Goal: Task Accomplishment & Management: Use online tool/utility

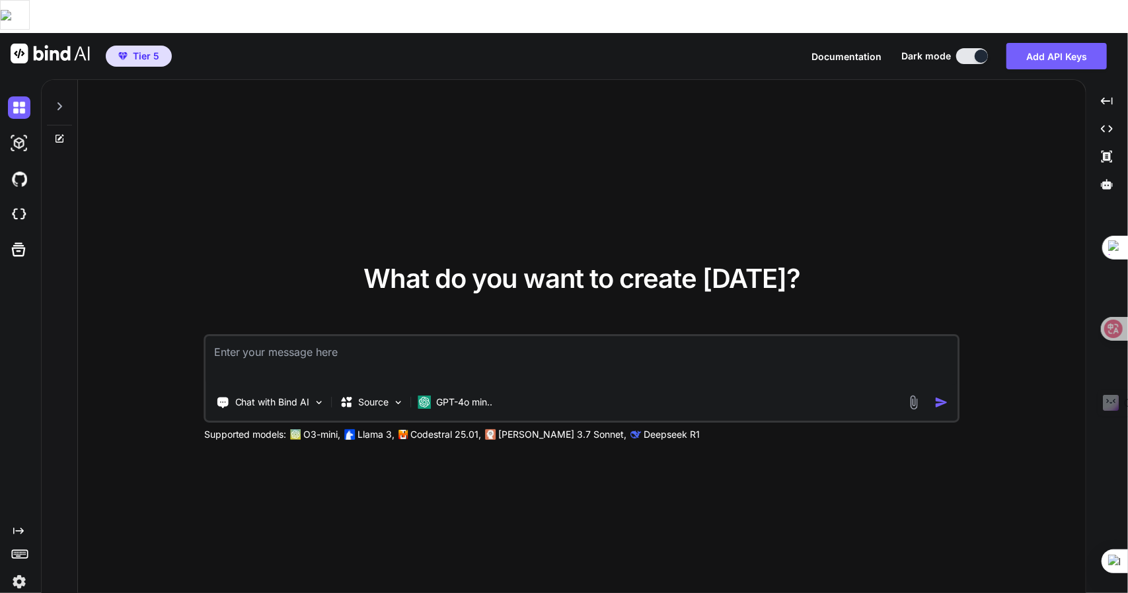
click at [74, 44] on img at bounding box center [50, 54] width 79 height 20
click at [350, 396] on icon at bounding box center [346, 402] width 13 height 13
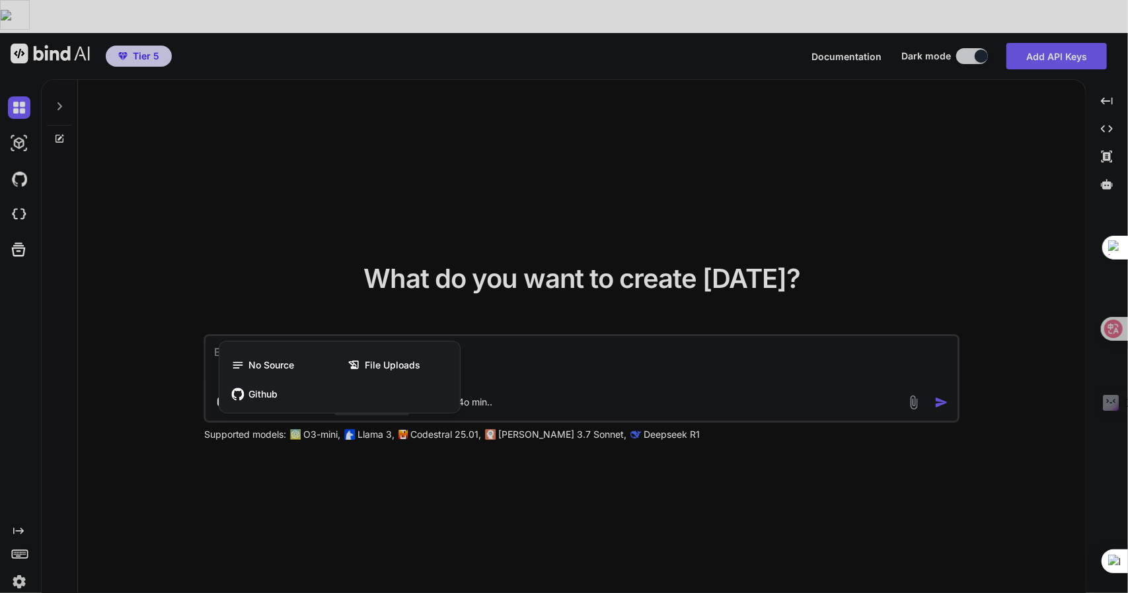
click at [263, 282] on div at bounding box center [564, 296] width 1128 height 593
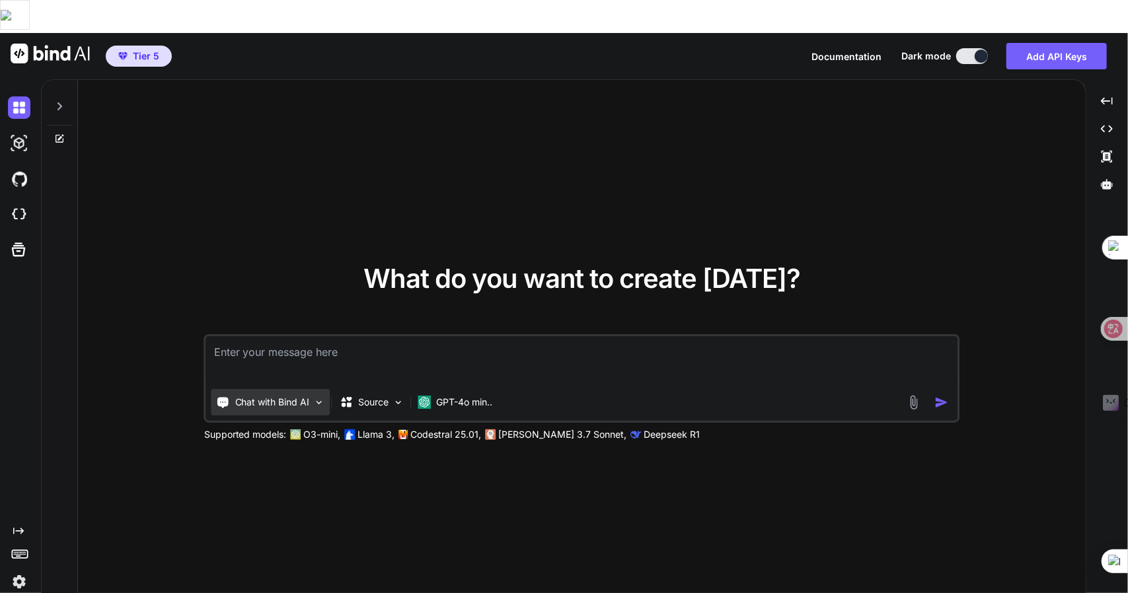
click at [256, 389] on div "Chat with Bind AI" at bounding box center [270, 402] width 119 height 26
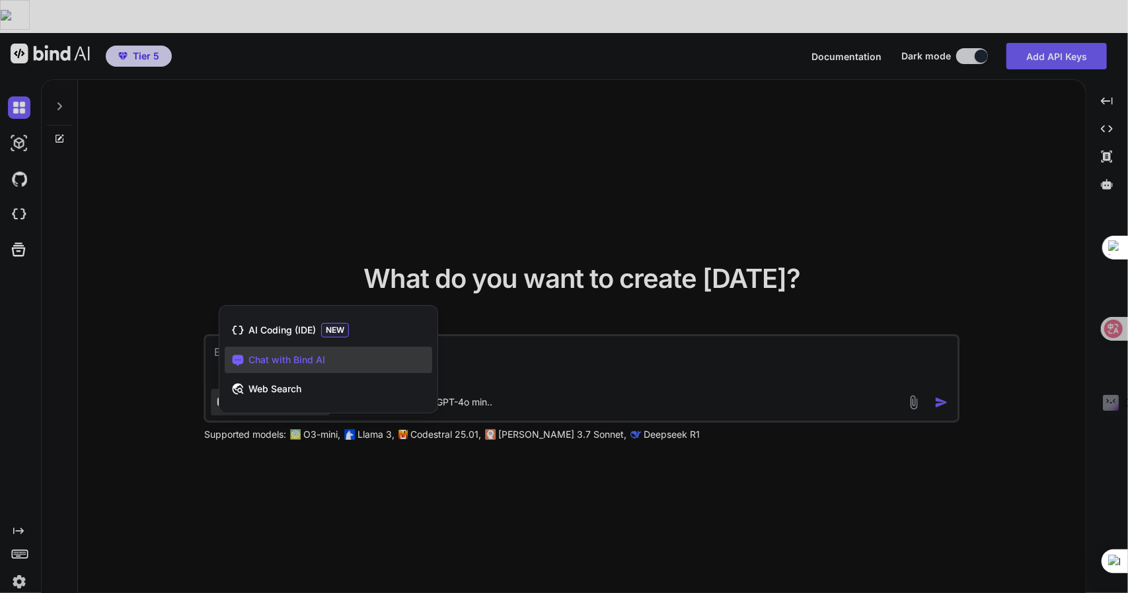
click at [291, 354] on span "Chat with Bind AI" at bounding box center [286, 360] width 77 height 13
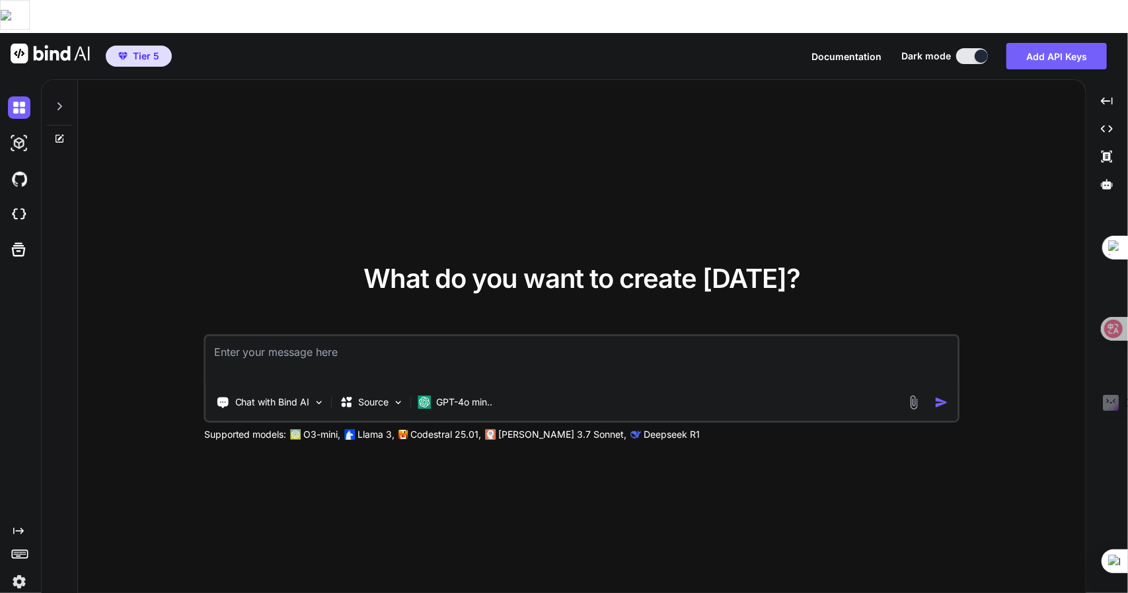
click at [410, 336] on textarea at bounding box center [581, 360] width 751 height 49
click at [447, 389] on div "GPT-4o min.." at bounding box center [455, 402] width 85 height 26
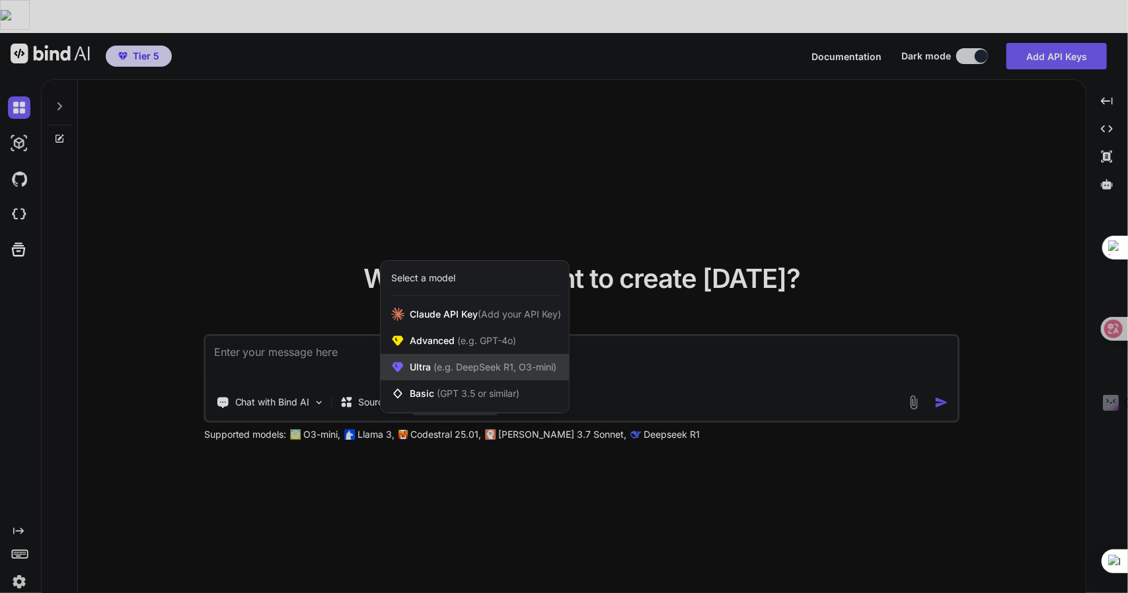
click at [430, 361] on span "Ultra (e.g. DeepSeek R1, O3-mini)" at bounding box center [483, 367] width 147 height 13
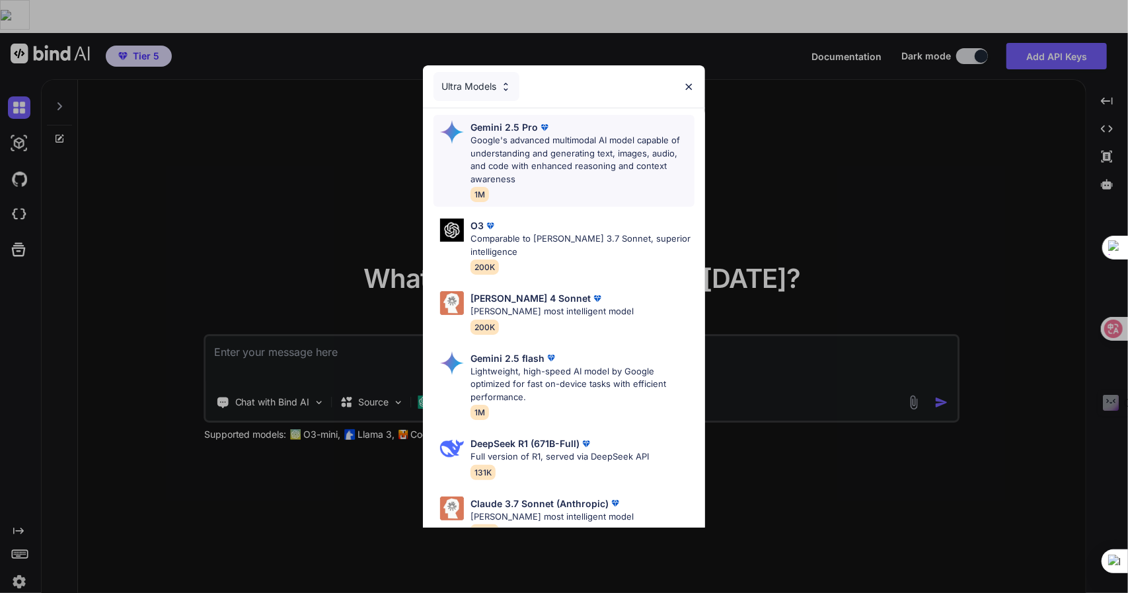
click at [606, 168] on p "Google's advanced multimodal AI model capable of understanding and generating t…" at bounding box center [583, 160] width 224 height 52
type textarea "x"
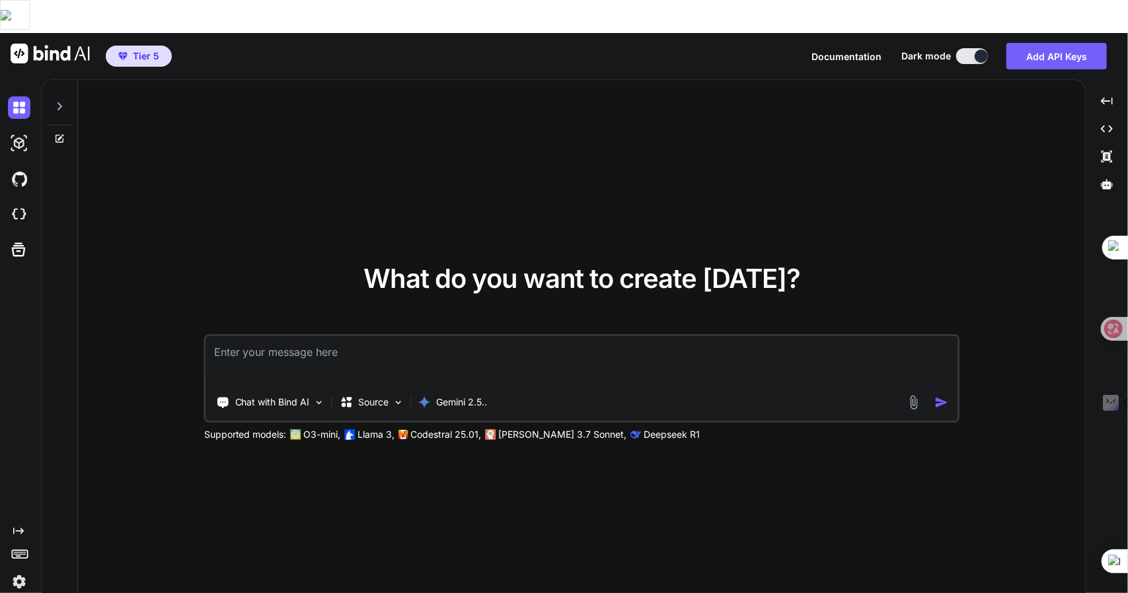
click at [313, 350] on textarea at bounding box center [581, 360] width 751 height 49
type textarea "人"
type textarea "x"
type textarea "人弓"
type textarea "x"
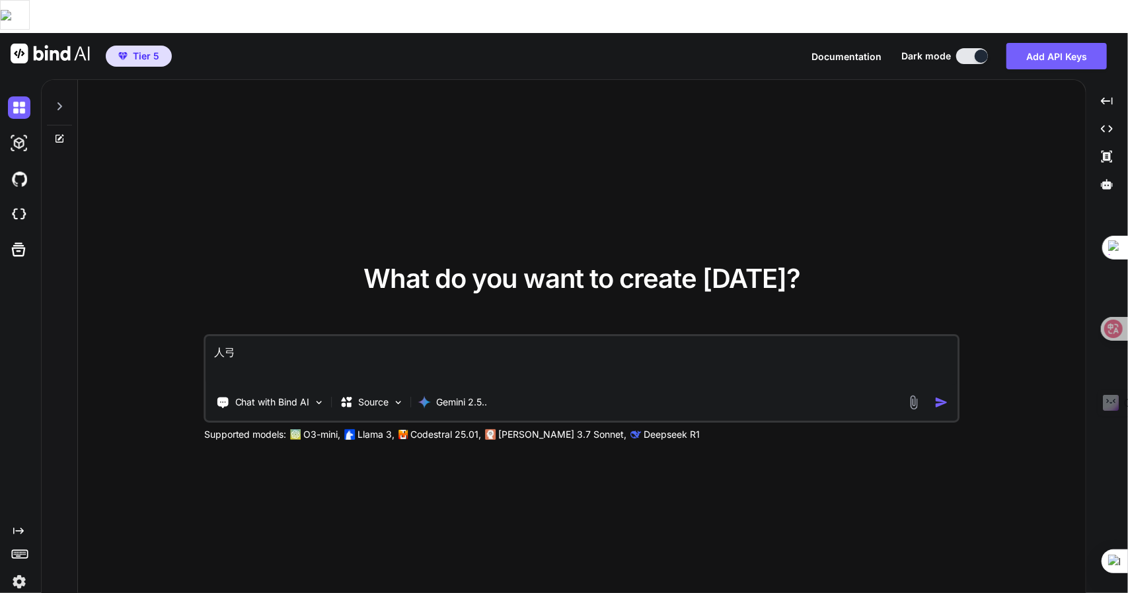
type textarea "人弓火"
type textarea "x"
type textarea "你"
type textarea "x"
type textarea "你一"
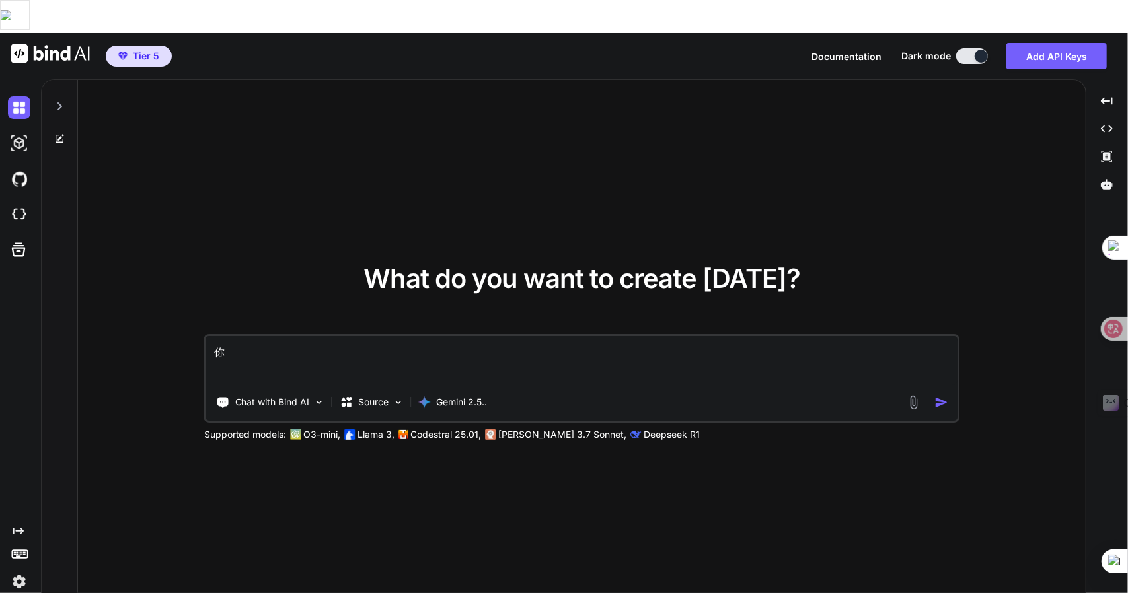
type textarea "x"
type textarea "你一弓"
type textarea "x"
type textarea "你一弓口"
type textarea "x"
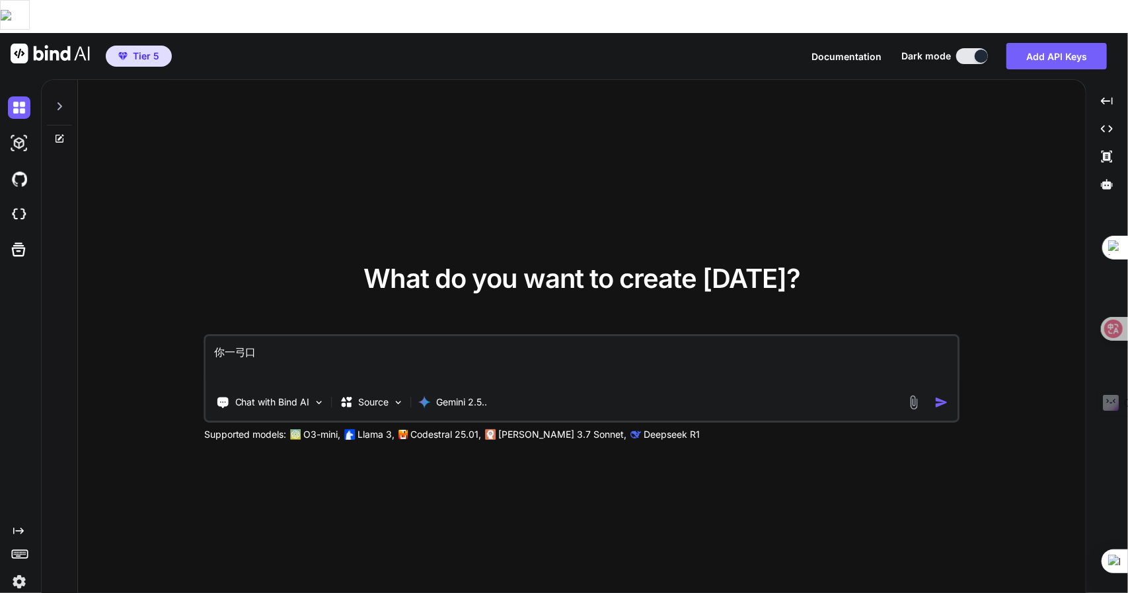
type textarea "你可"
type textarea "x"
type textarea "你可女"
type textarea "x"
type textarea "你可女[PERSON_NAME]"
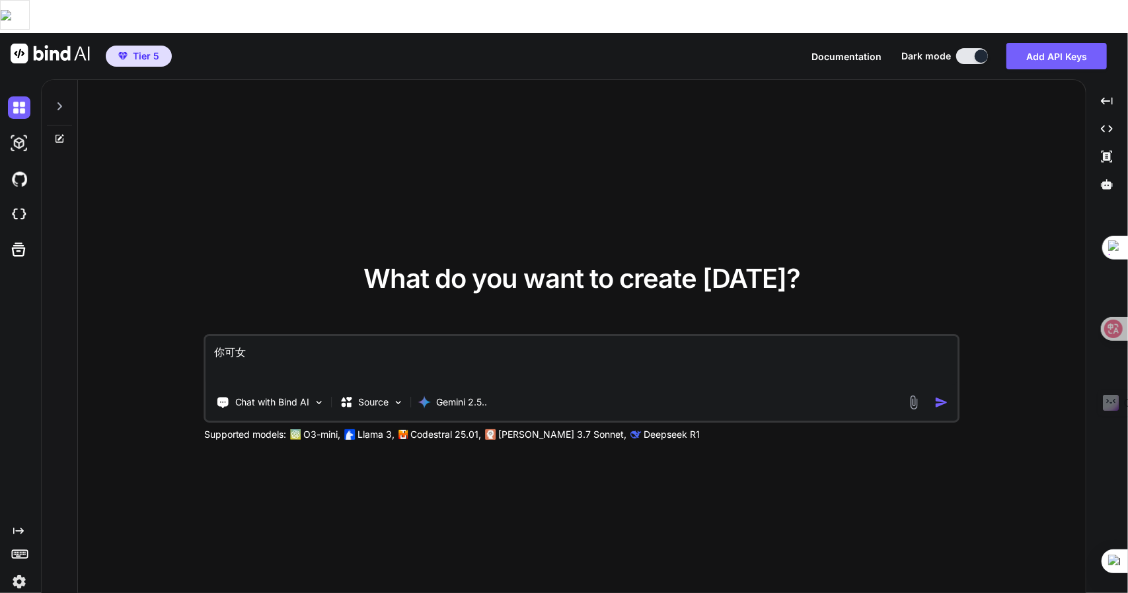
type textarea "x"
type textarea "你可女[PERSON_NAME]人"
type textarea "x"
type textarea "你可以"
type textarea "x"
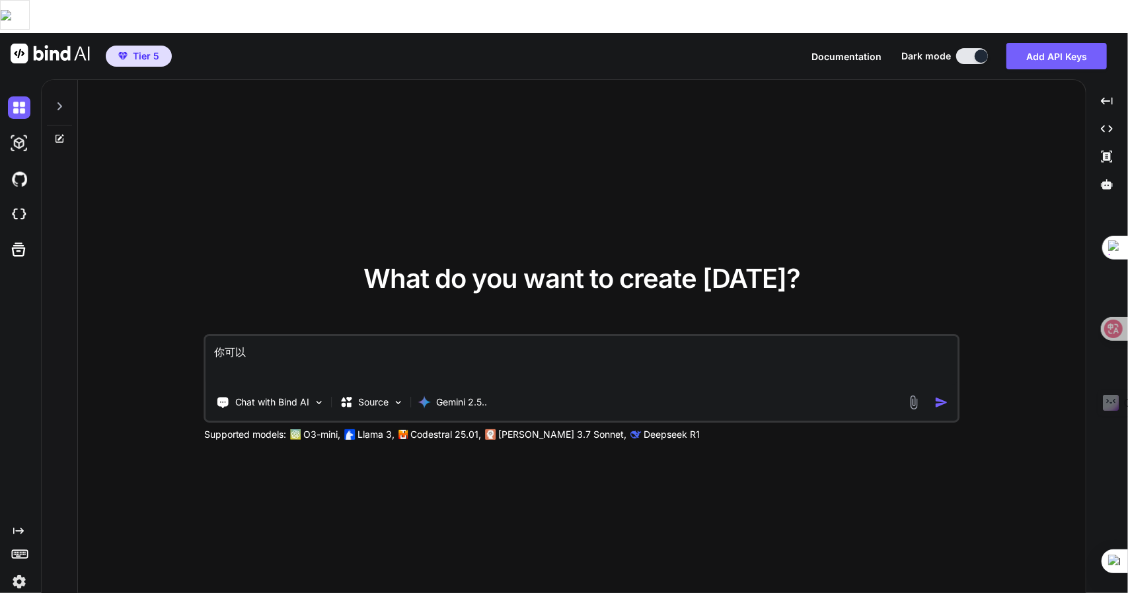
type textarea "你可以土"
type textarea "x"
type textarea "你可以[PERSON_NAME]戈"
type textarea "x"
type textarea "你可以土戈竹"
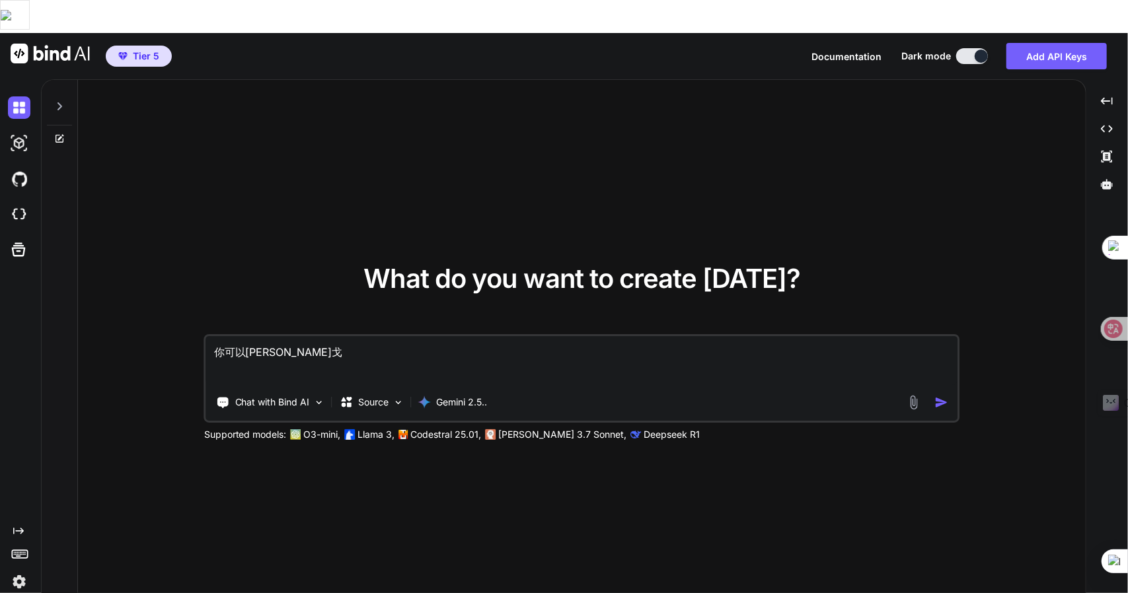
type textarea "x"
type textarea "你可以土戈竹日"
type textarea "x"
type textarea "你可以土戈竹日月"
type textarea "x"
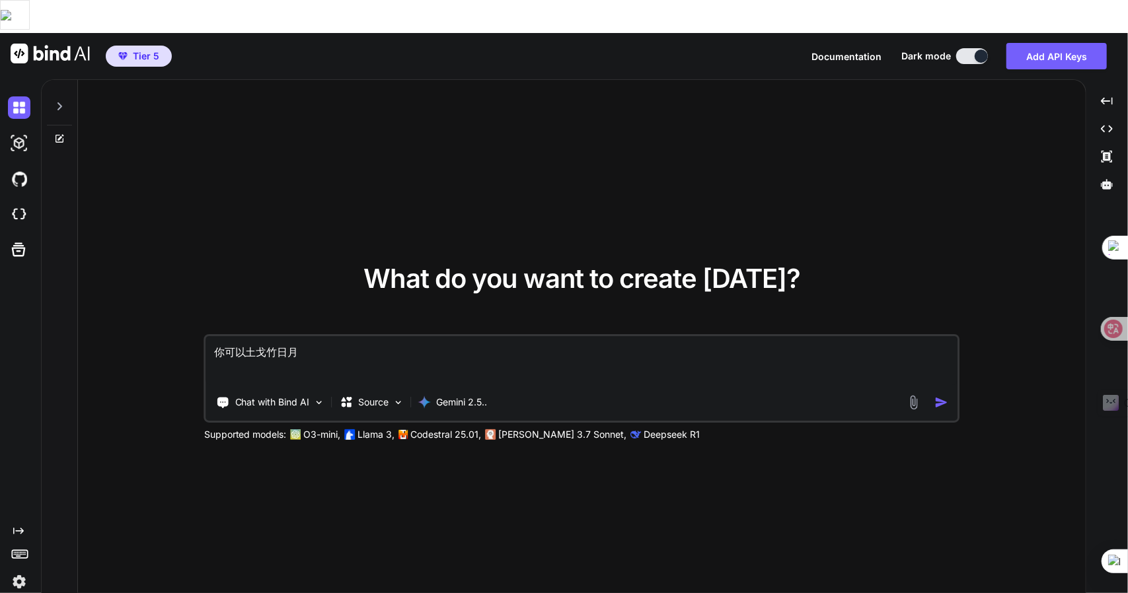
type textarea "你可以幫"
type textarea "x"
type textarea "你可以幫[PERSON_NAME]"
type textarea "x"
type textarea "你可以幫竹手"
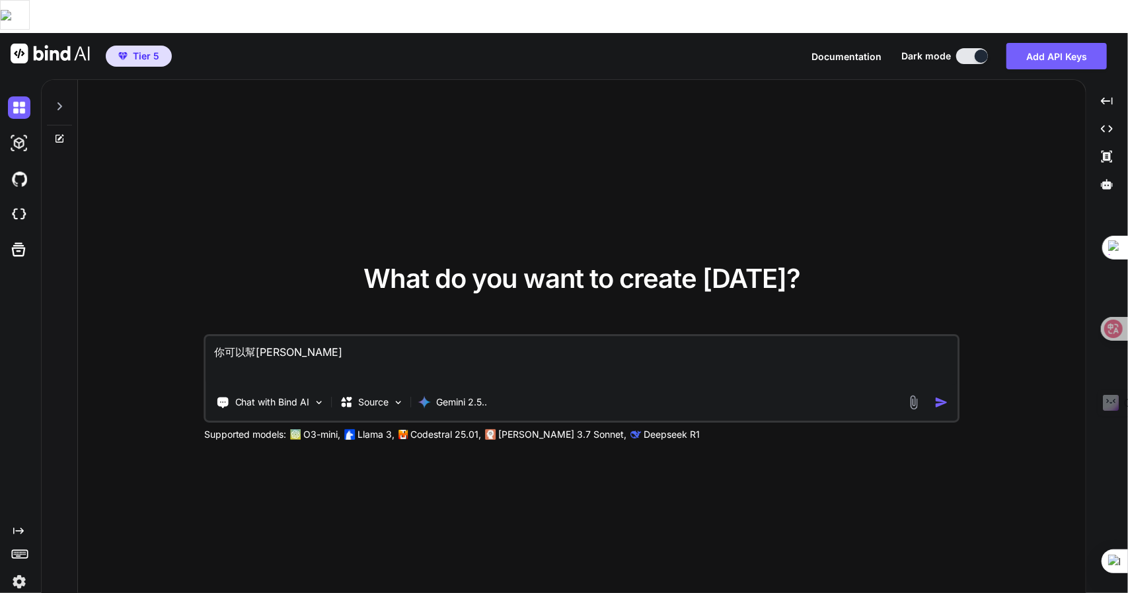
type textarea "x"
type textarea "你可以幫竹手[PERSON_NAME]"
type textarea "x"
type textarea "你可以幫我"
type textarea "x"
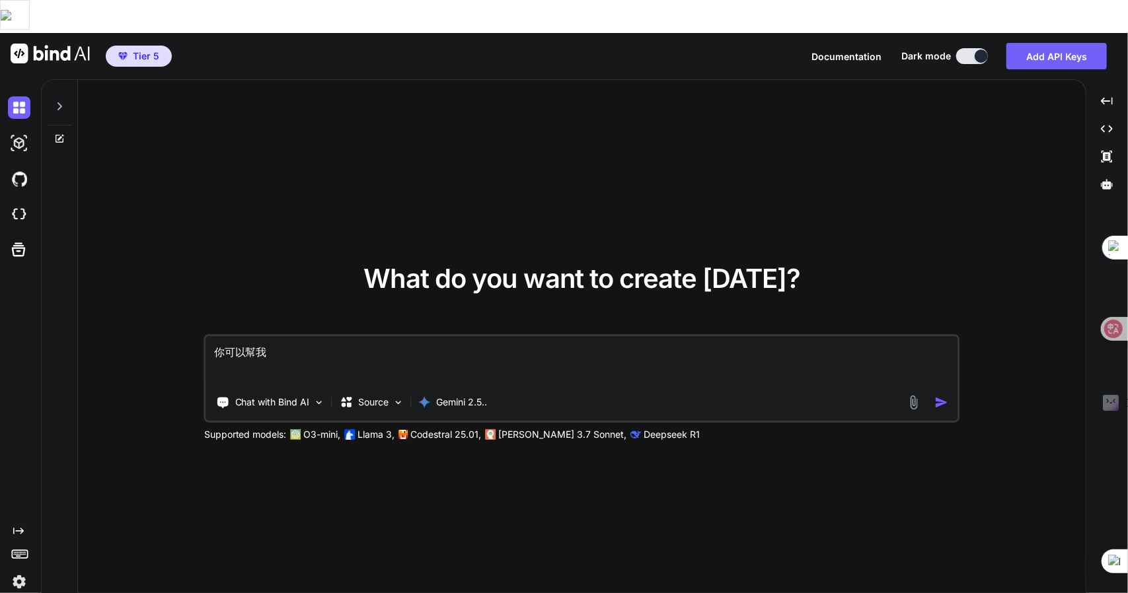
type textarea "你可以幫[PERSON_NAME]"
type textarea "x"
type textarea "你可以幫我竹手"
type textarea "x"
type textarea "你可以幫我[PERSON_NAME]"
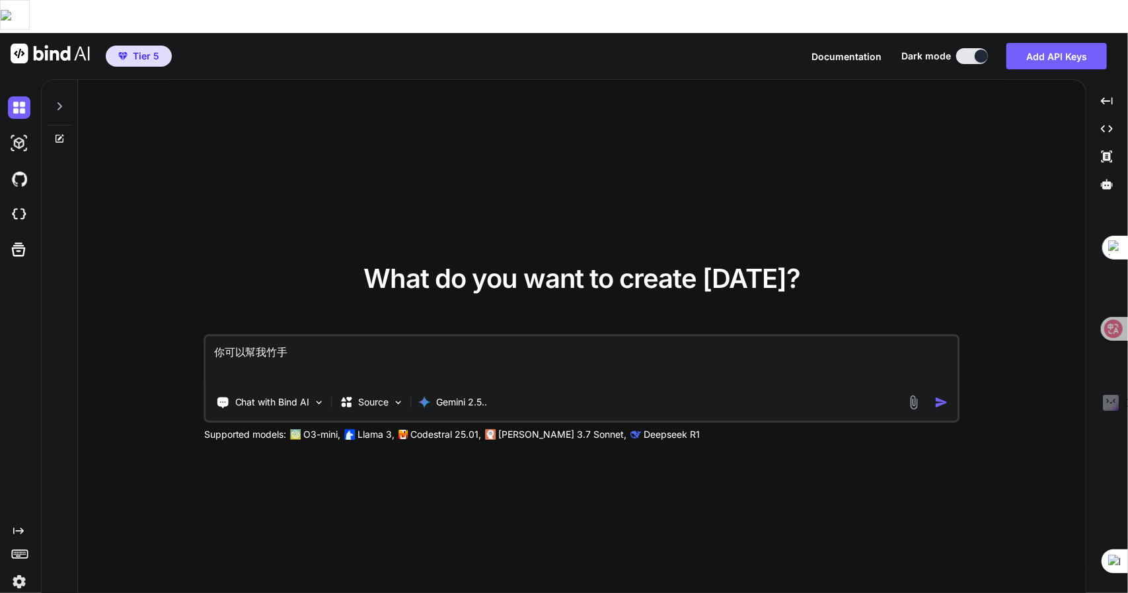
type textarea "x"
type textarea "你可以幫我生"
type textarea "x"
type textarea "你可以幫我生[PERSON_NAME]"
type textarea "x"
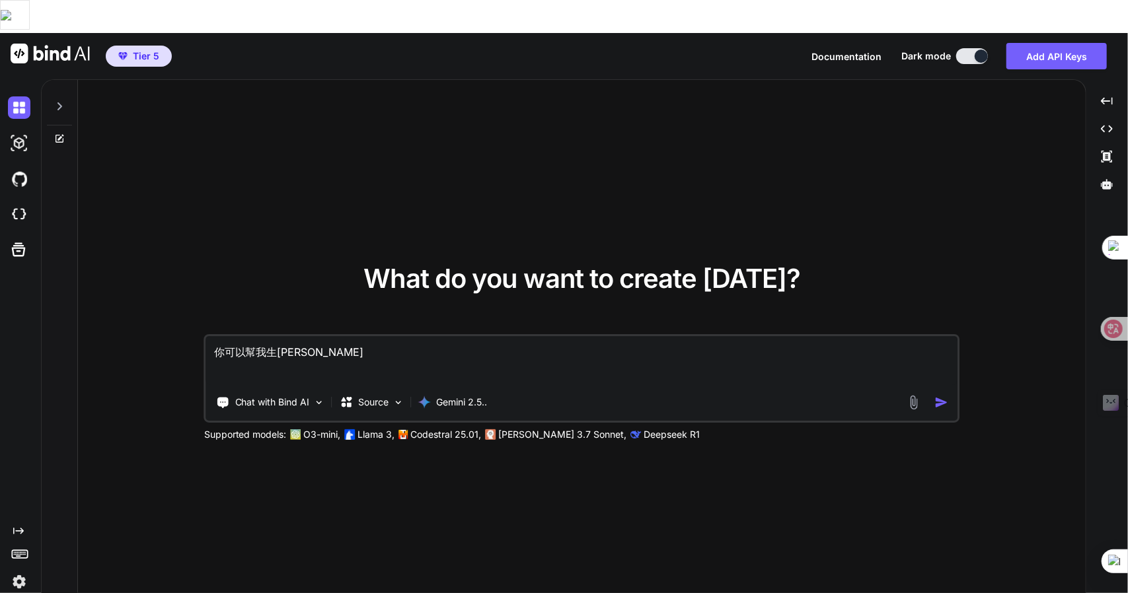
type textarea "你可以幫我生[PERSON_NAME]竹"
type textarea "x"
type textarea "你可以幫我生[PERSON_NAME]竹尸"
type textarea "x"
type textarea "你可以幫我生成"
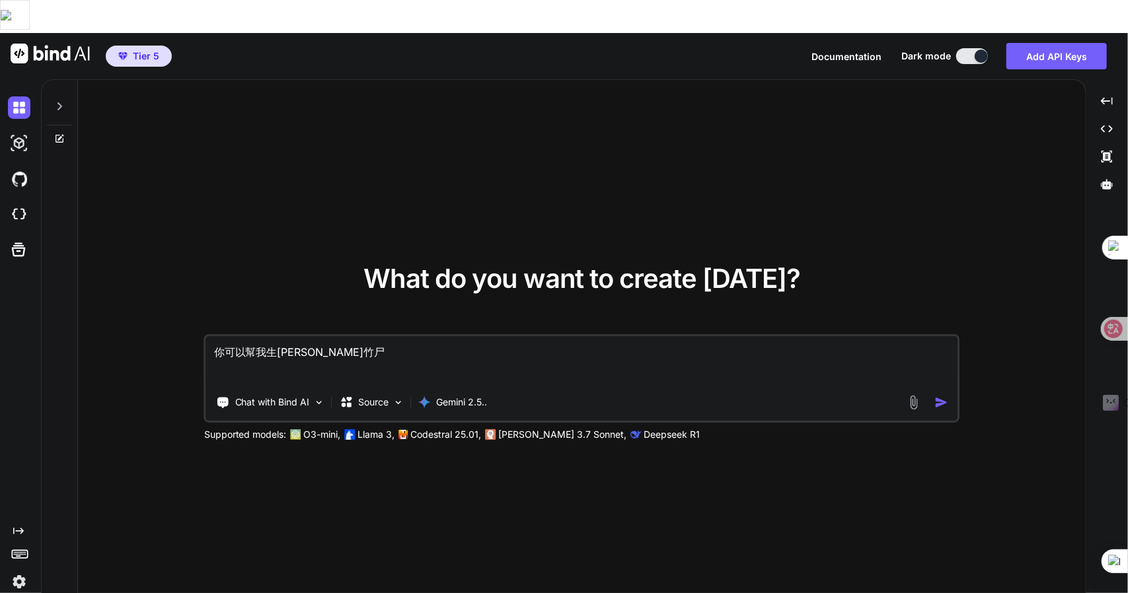
type textarea "x"
type textarea "你可以幫我生成一"
type textarea "x"
type textarea "你可以幫我生成一弓"
type textarea "x"
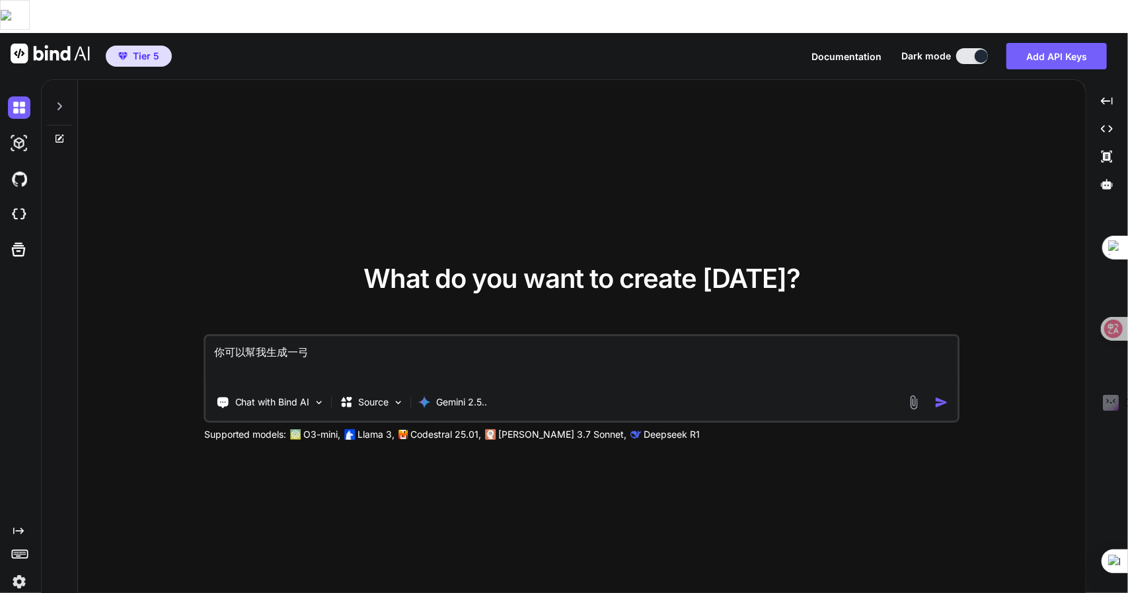
type textarea "你可以幫我生成一弓尸"
type textarea "x"
type textarea "你可以幫我生成一弓尸一"
type textarea "x"
type textarea "你可以幫我生成一弓尸一女"
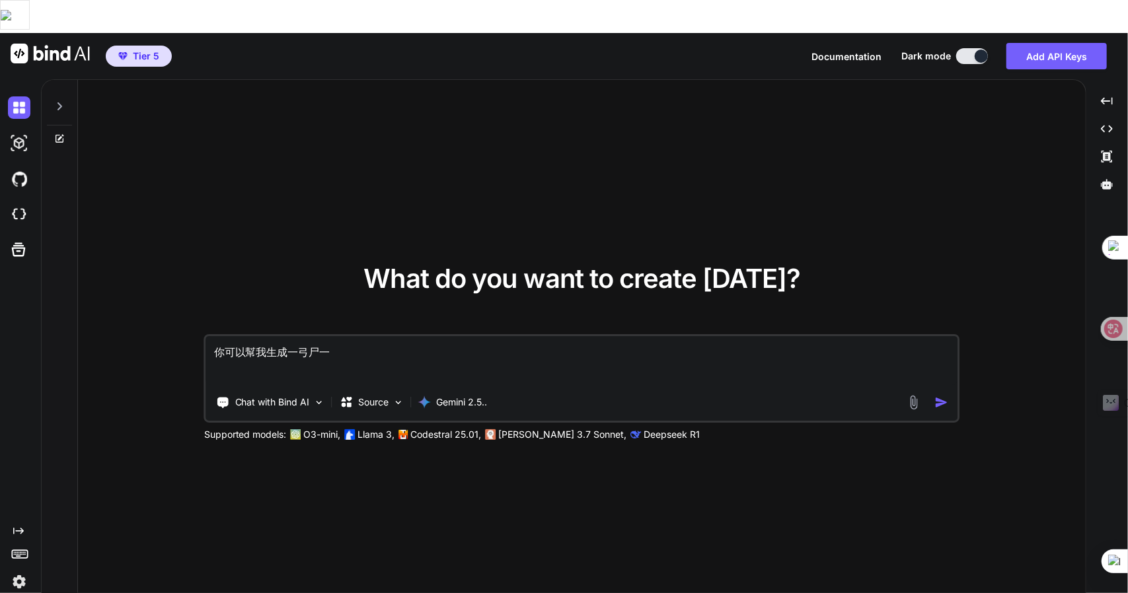
type textarea "x"
type textarea "你可以幫我生成一張"
type textarea "x"
type textarea "你可以幫我生成一[PERSON_NAME]"
type textarea "x"
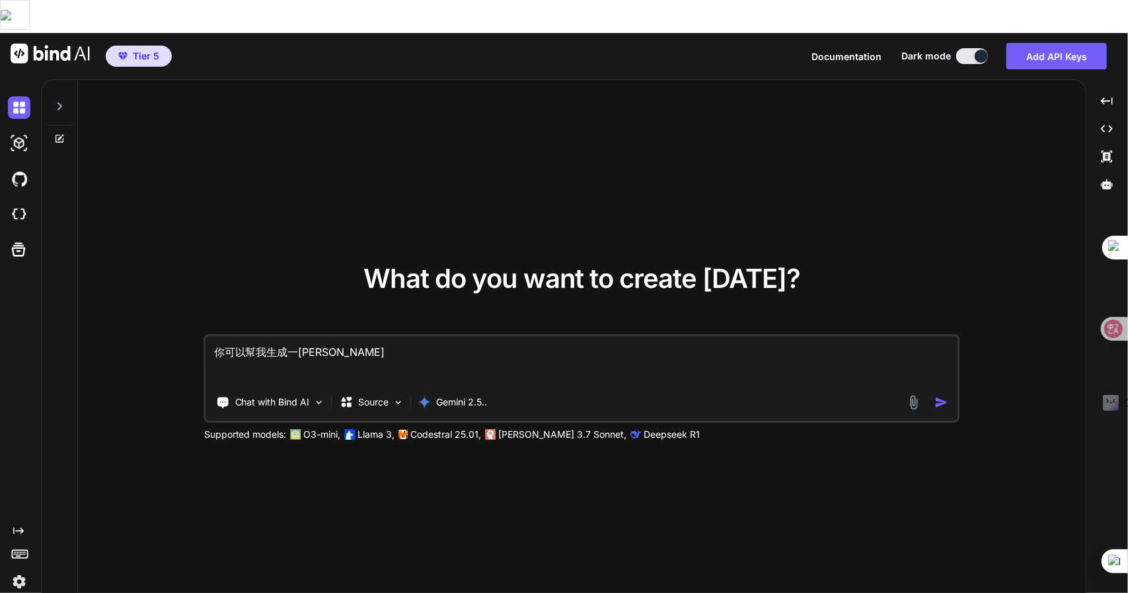
type textarea "你可以幫我生成一張田口"
type textarea "x"
type textarea "你可以幫我生成一[PERSON_NAME]"
type textarea "x"
type textarea "你可以幫我生成一[PERSON_NAME]"
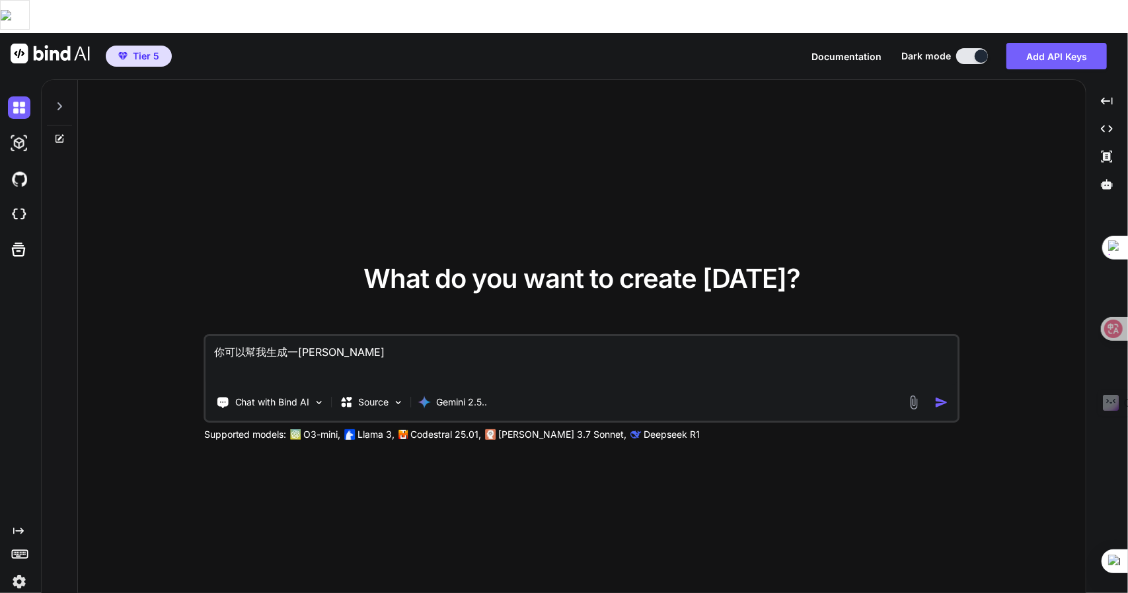
type textarea "x"
type textarea "你可以幫我生成一張圖"
type textarea "x"
type textarea "你可以幫我生成一[PERSON_NAME]"
type textarea "x"
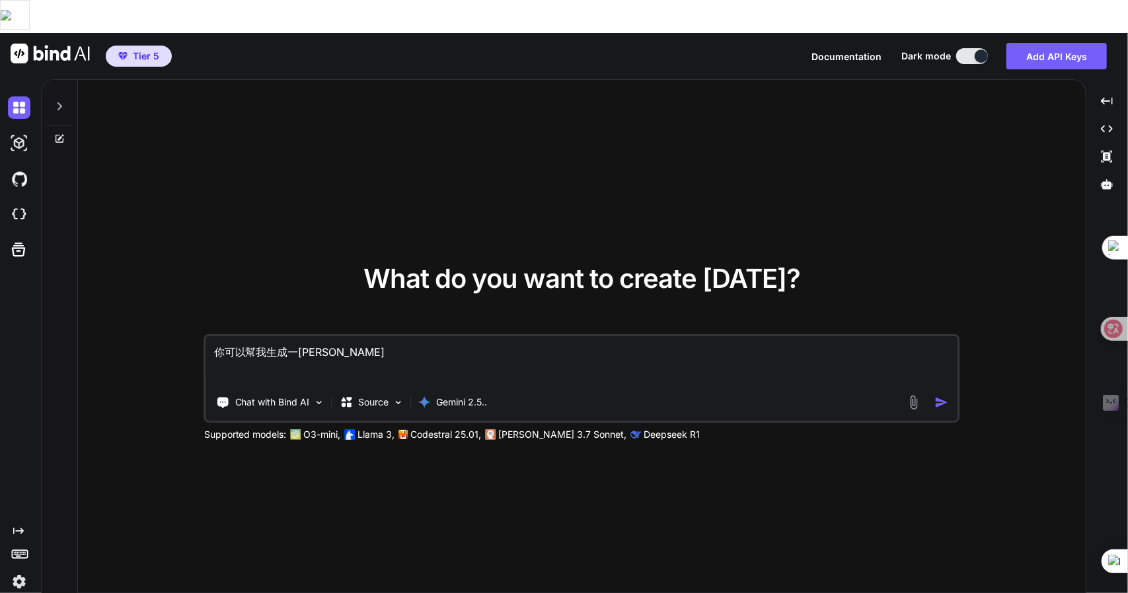
type textarea "你可以幫我生成一[PERSON_NAME]中"
type textarea "x"
type textarea "你可以幫我生成一[PERSON_NAME]中一"
type textarea "x"
type textarea "你可以幫我生成一張圖"
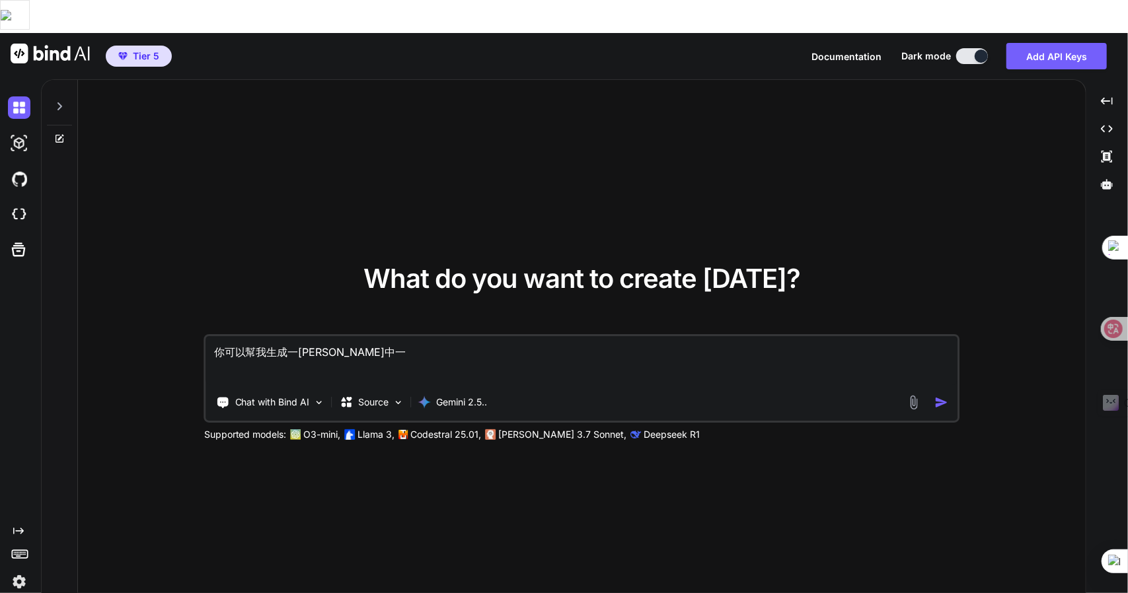
type textarea "x"
type textarea "你可以幫我生成一[PERSON_NAME]"
type textarea "x"
type textarea "你可以幫我生成一[PERSON_NAME]中"
type textarea "x"
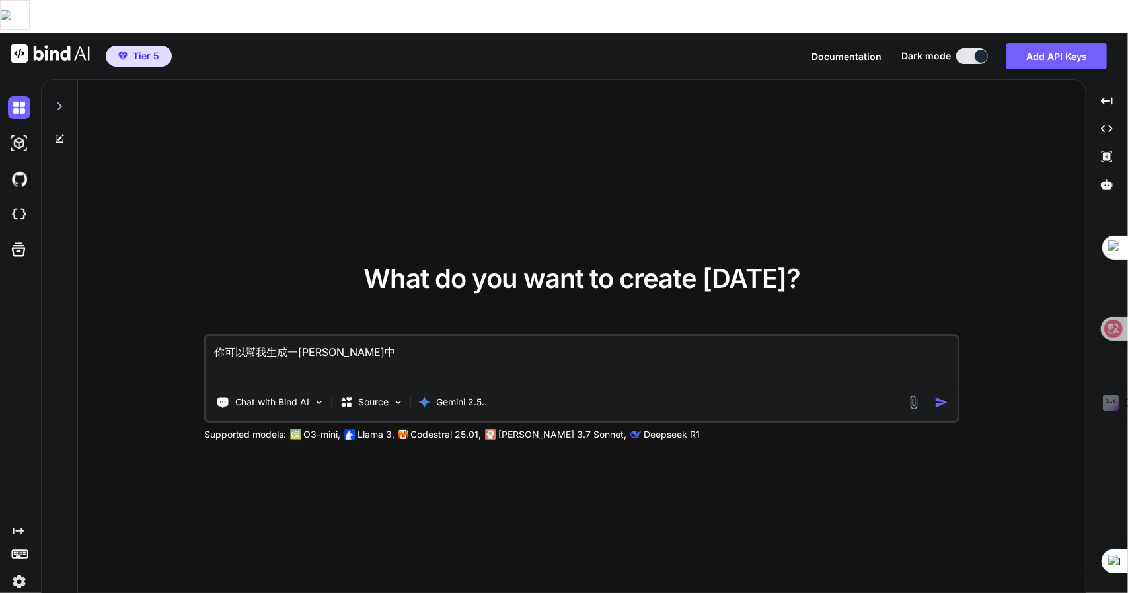
type textarea "你可以幫我生成一[PERSON_NAME]中一"
type textarea "x"
type textarea "你可以幫我生成一[PERSON_NAME]中一中"
type textarea "x"
type textarea "你可以幫我生成一張圖片"
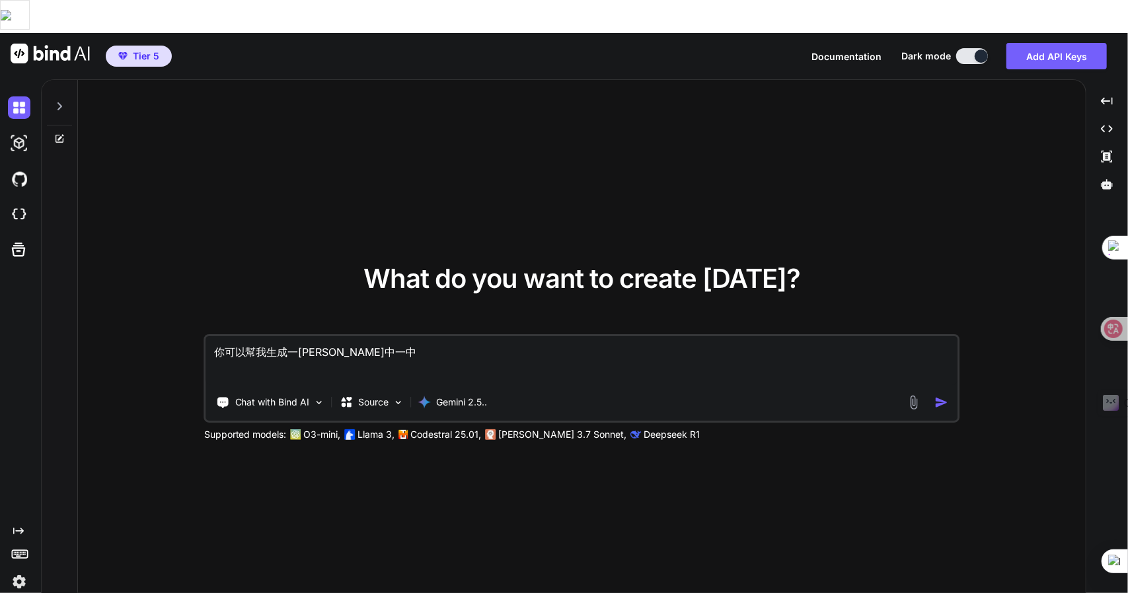
type textarea "x"
type textarea "你可以幫我生成一張圖片Z"
type textarea "x"
type textarea "你可以幫我生成一張圖片Z難"
type textarea "x"
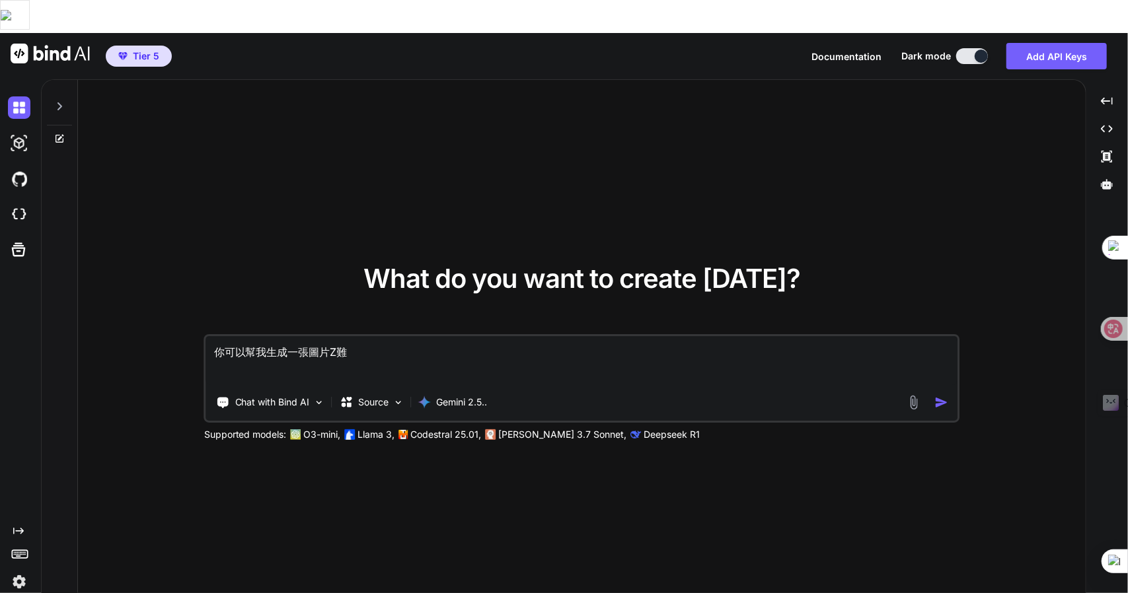
type textarea "你可以幫我生成一張圖片Z難日"
type textarea "x"
type textarea "你可以幫我生成一張圖片Z難日竹"
type textarea "x"
type textarea "你可以幫我生成一張圖片："
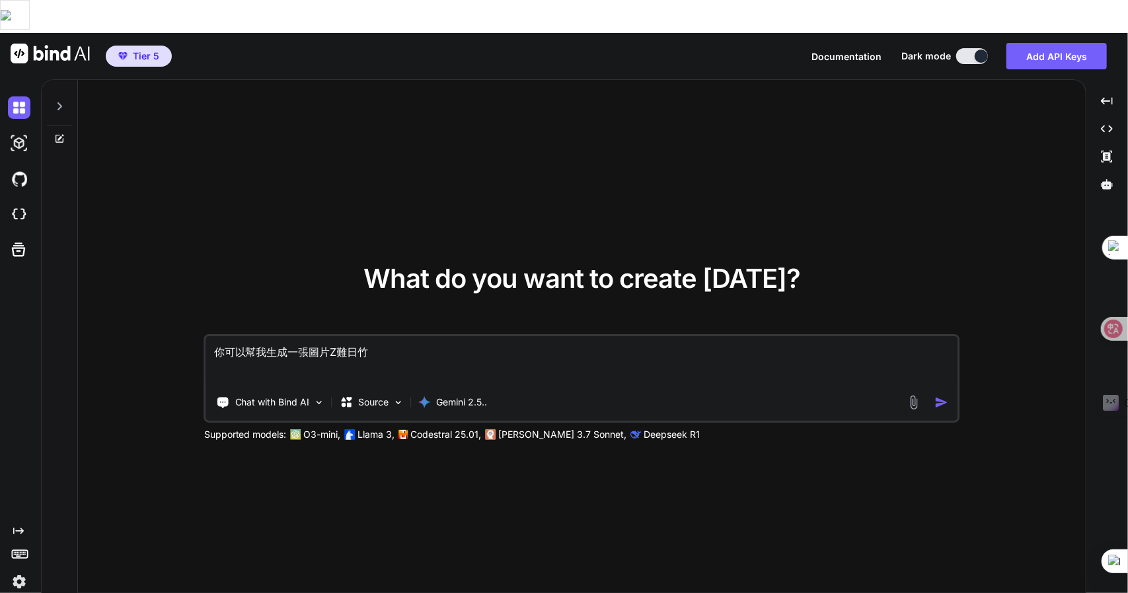
type textarea "x"
type textarea "你可以幫我生成一張圖片："
type textarea "x"
paste textarea "A dynamic camera glides through a miniature LEGO world, where an epic adventure…"
type textarea "你可以幫我生成一張圖片： A dynamic camera glides through a miniature LEGO world, where an e…"
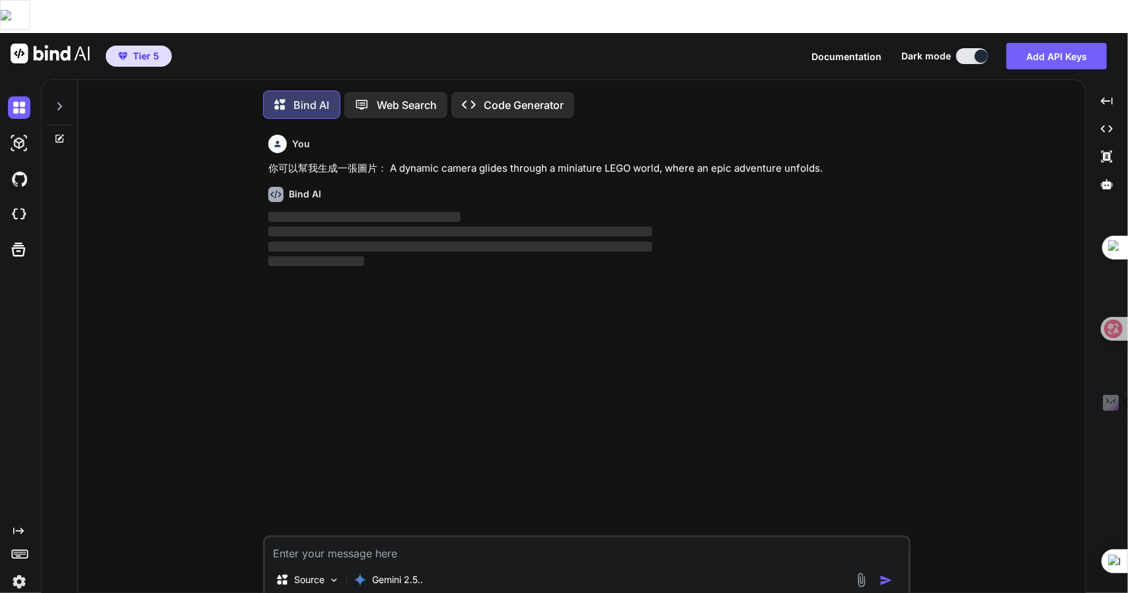
scroll to position [5, 0]
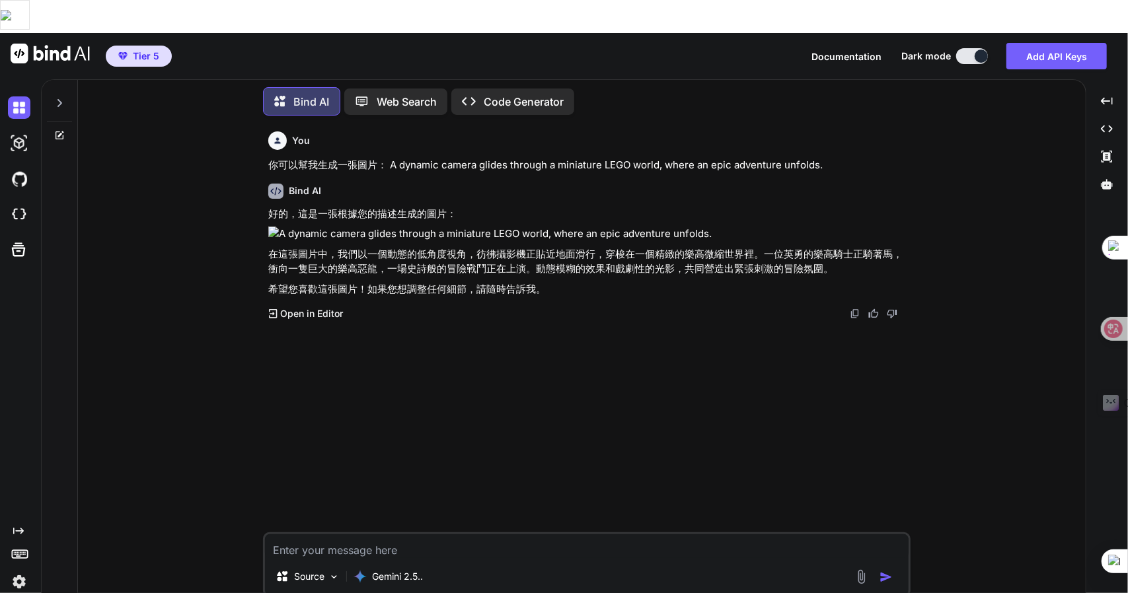
click at [274, 227] on img at bounding box center [588, 234] width 640 height 15
click at [307, 307] on p "Open in Editor" at bounding box center [311, 313] width 63 height 13
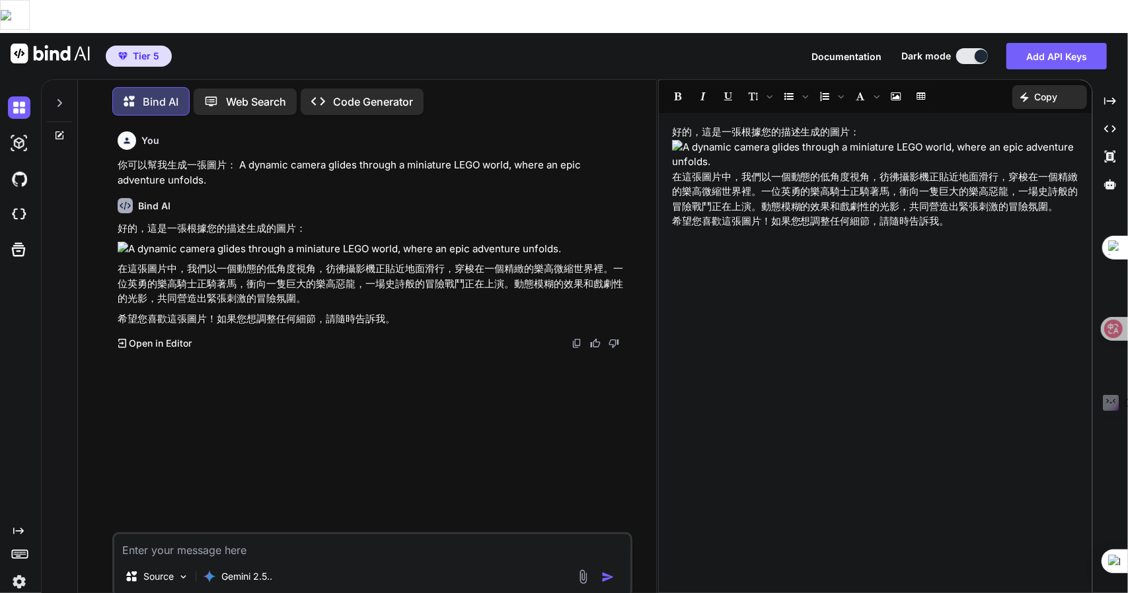
click at [685, 140] on img at bounding box center [875, 155] width 407 height 30
drag, startPoint x: 685, startPoint y: 117, endPoint x: 678, endPoint y: 103, distance: 15.4
click at [678, 125] on p "好的，這是一張根據您的描述生成的圖片：" at bounding box center [875, 132] width 407 height 15
click at [681, 140] on img at bounding box center [875, 155] width 407 height 30
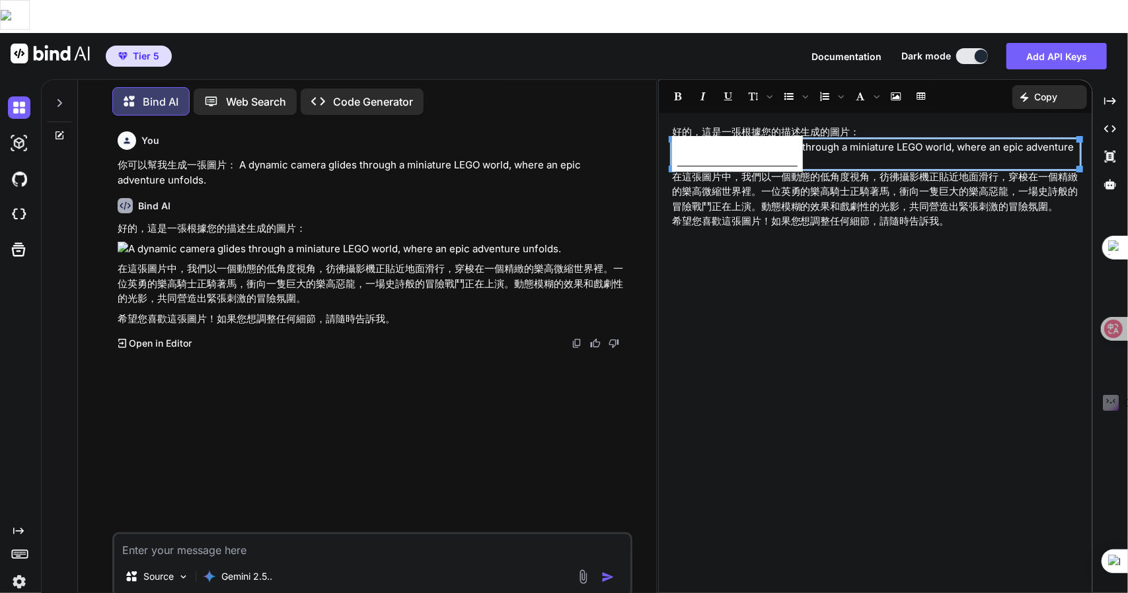
click at [681, 140] on img at bounding box center [875, 155] width 407 height 30
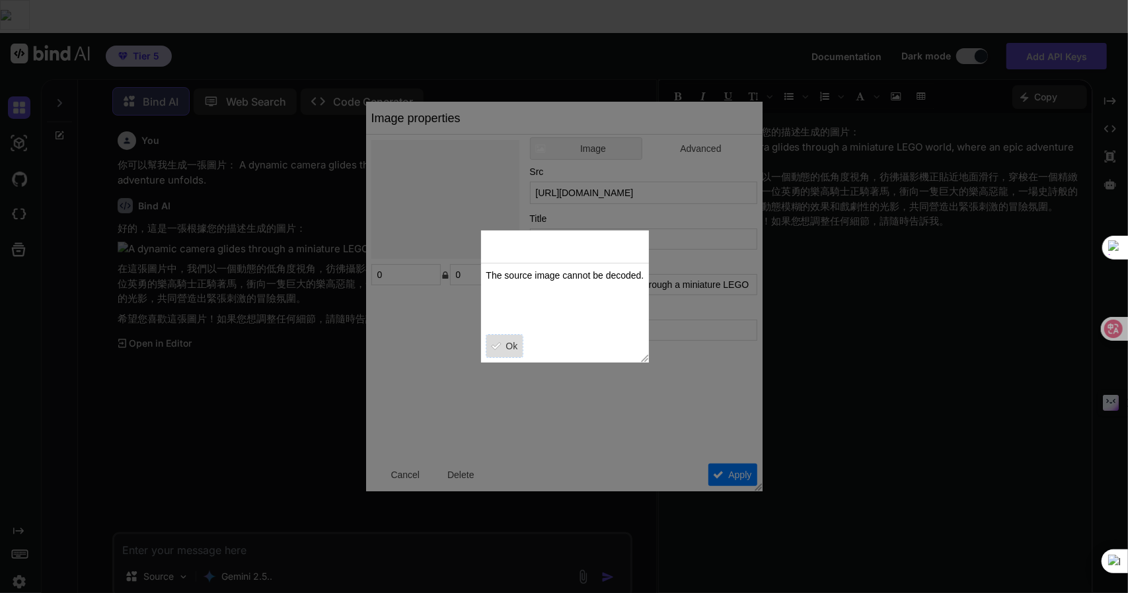
click at [502, 338] on button "Ok" at bounding box center [504, 346] width 37 height 22
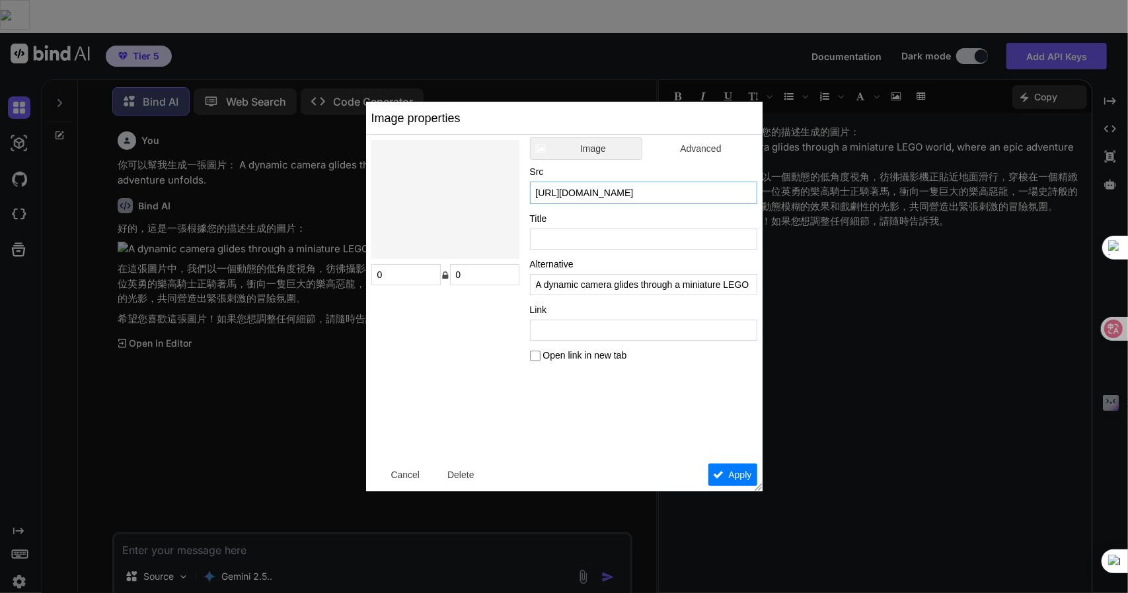
click at [580, 191] on input "[URL][DOMAIN_NAME]" at bounding box center [643, 193] width 227 height 22
click at [690, 153] on span "Advanced" at bounding box center [701, 149] width 102 height 14
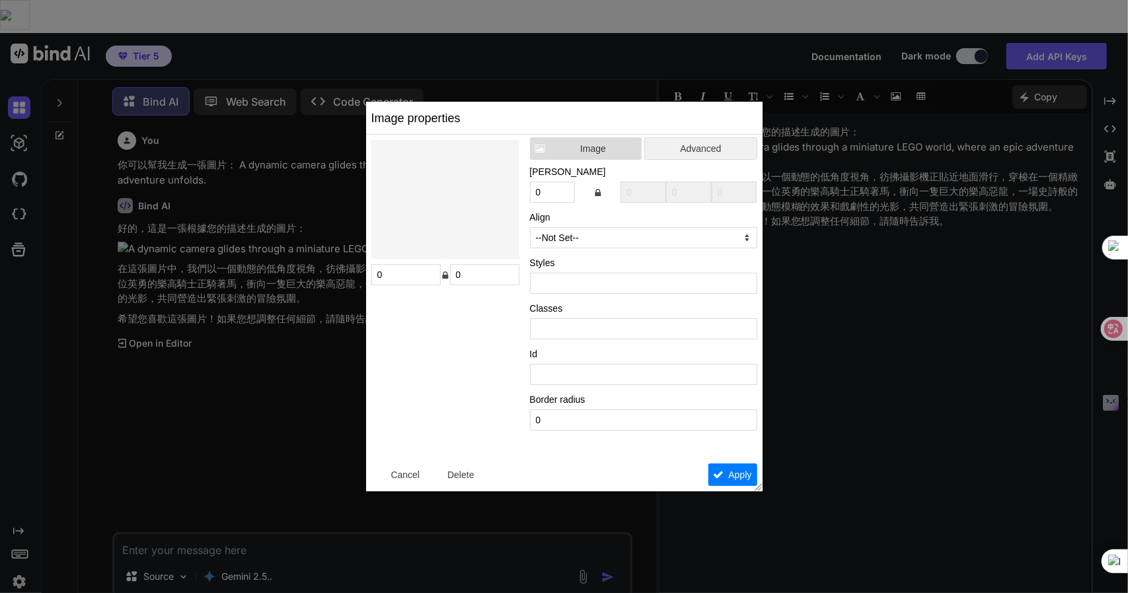
click at [596, 157] on button "Image" at bounding box center [586, 148] width 112 height 22
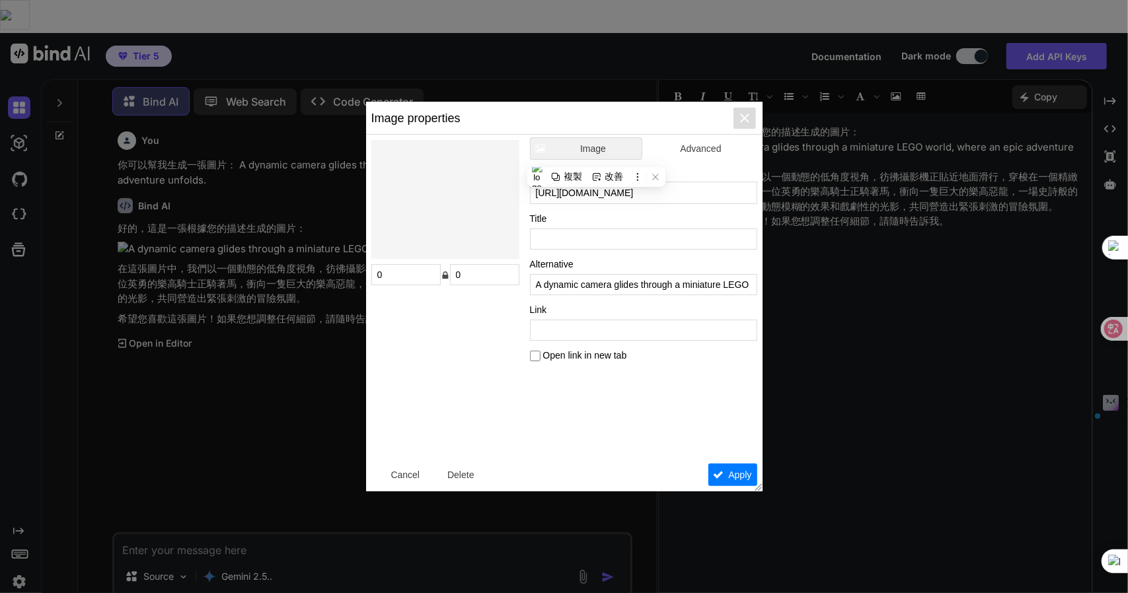
click at [749, 112] on button "button" at bounding box center [745, 118] width 22 height 22
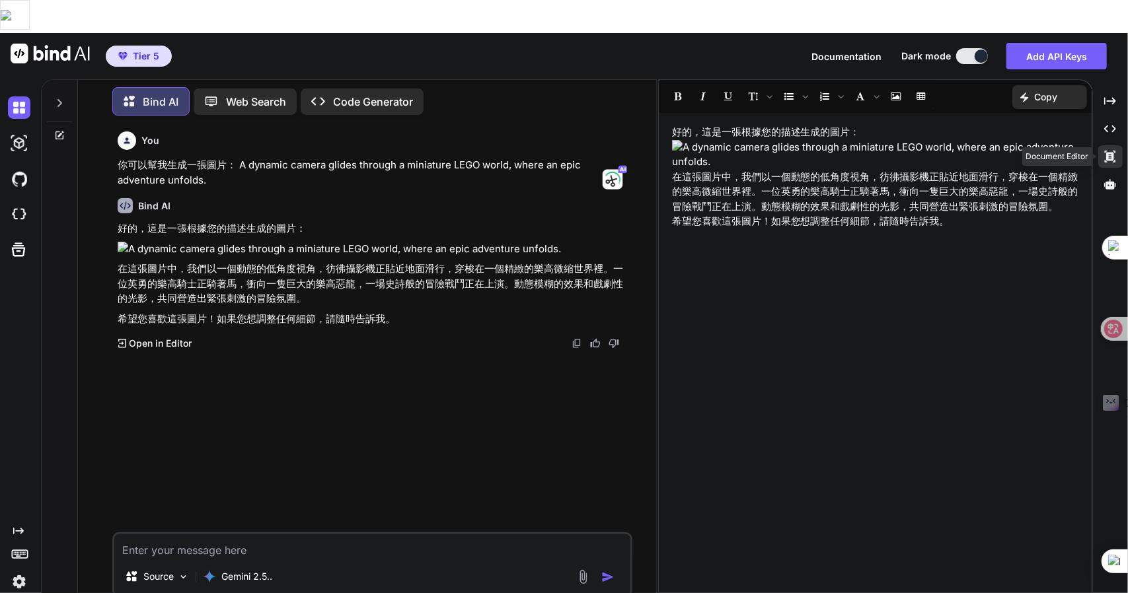
click at [1117, 145] on div "Created with Pixso." at bounding box center [1110, 156] width 24 height 22
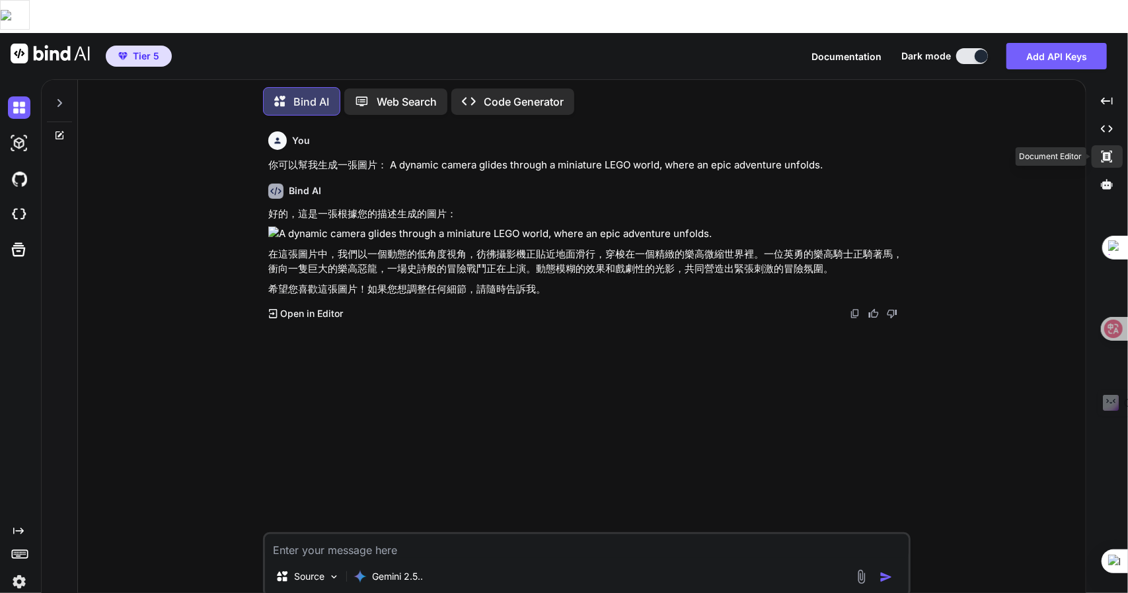
click at [1107, 151] on icon at bounding box center [1107, 157] width 11 height 12
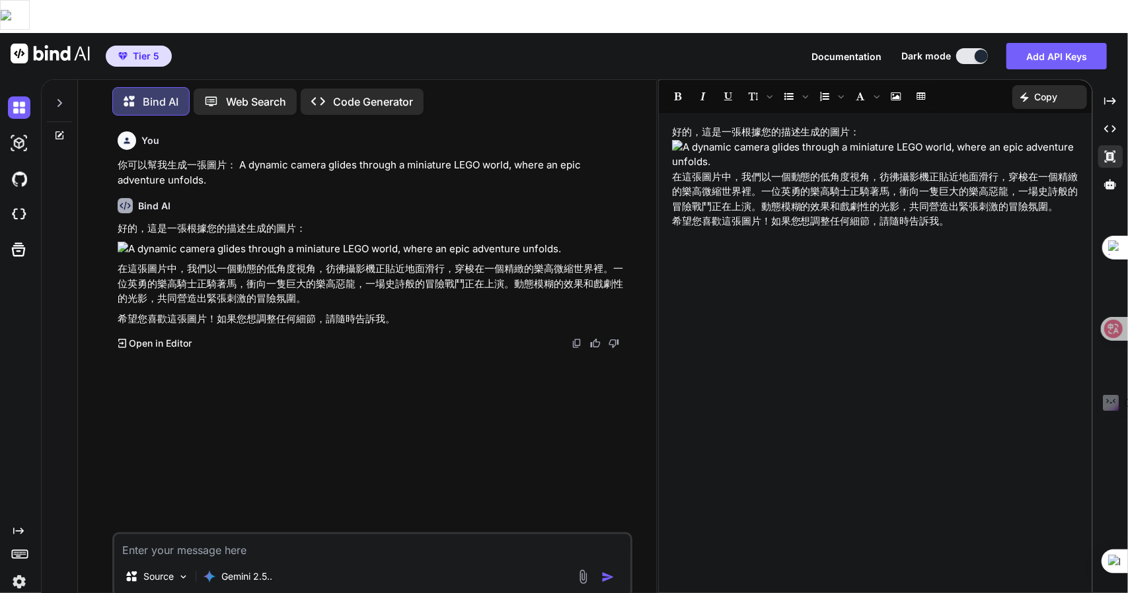
click at [717, 125] on p "好的，這是一張根據您的描述生成的圖片：" at bounding box center [875, 132] width 407 height 15
click at [707, 140] on img at bounding box center [875, 155] width 407 height 30
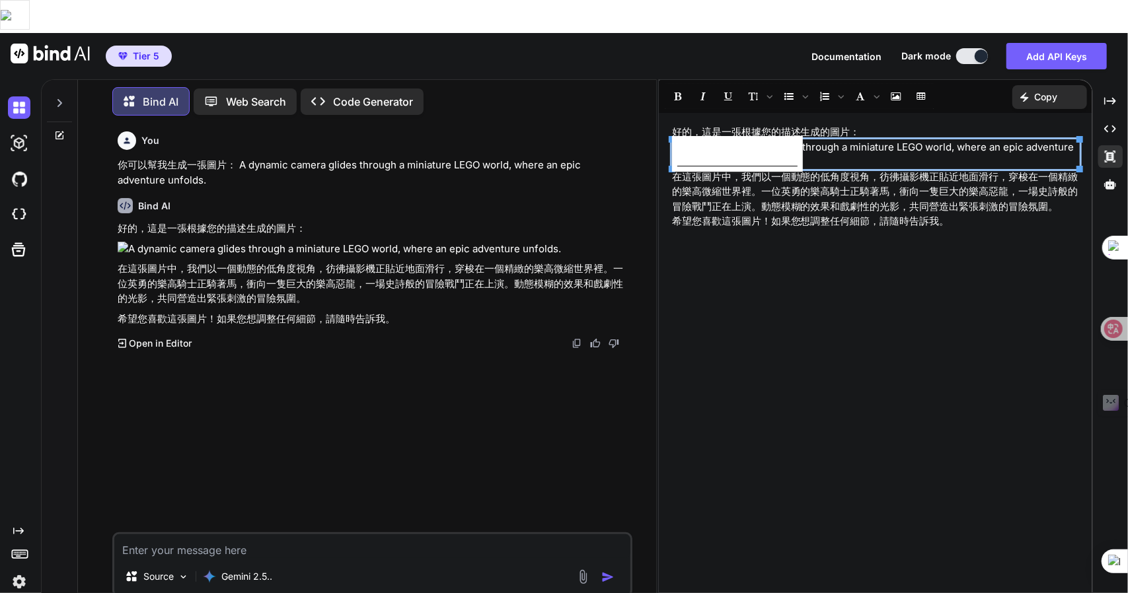
click at [707, 140] on img at bounding box center [875, 155] width 407 height 30
click at [681, 153] on span "Delete" at bounding box center [689, 154] width 22 height 22
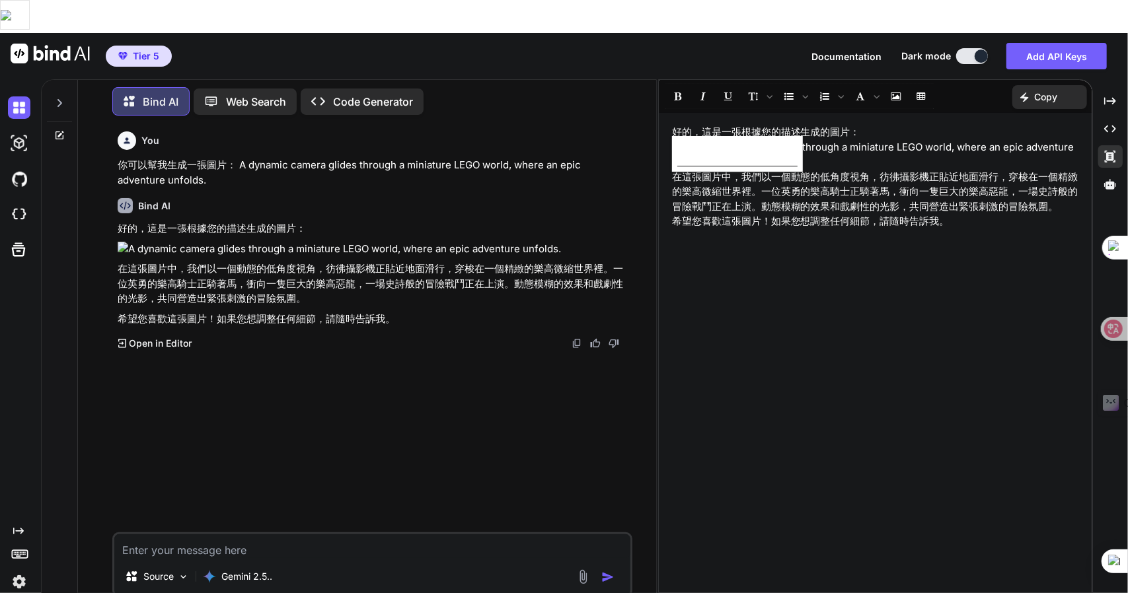
click at [710, 140] on img at bounding box center [875, 155] width 407 height 30
click at [227, 94] on p "Web Search" at bounding box center [256, 102] width 60 height 16
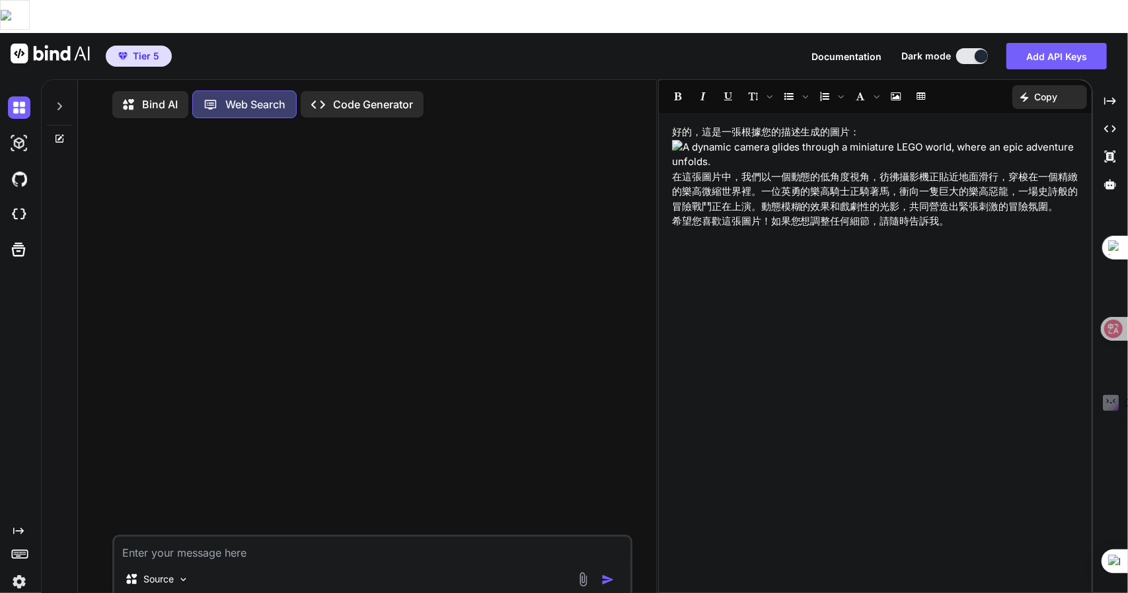
scroll to position [5, 0]
click at [161, 94] on p "Bind AI" at bounding box center [160, 102] width 36 height 16
click at [168, 94] on p "Bind AI" at bounding box center [160, 102] width 36 height 16
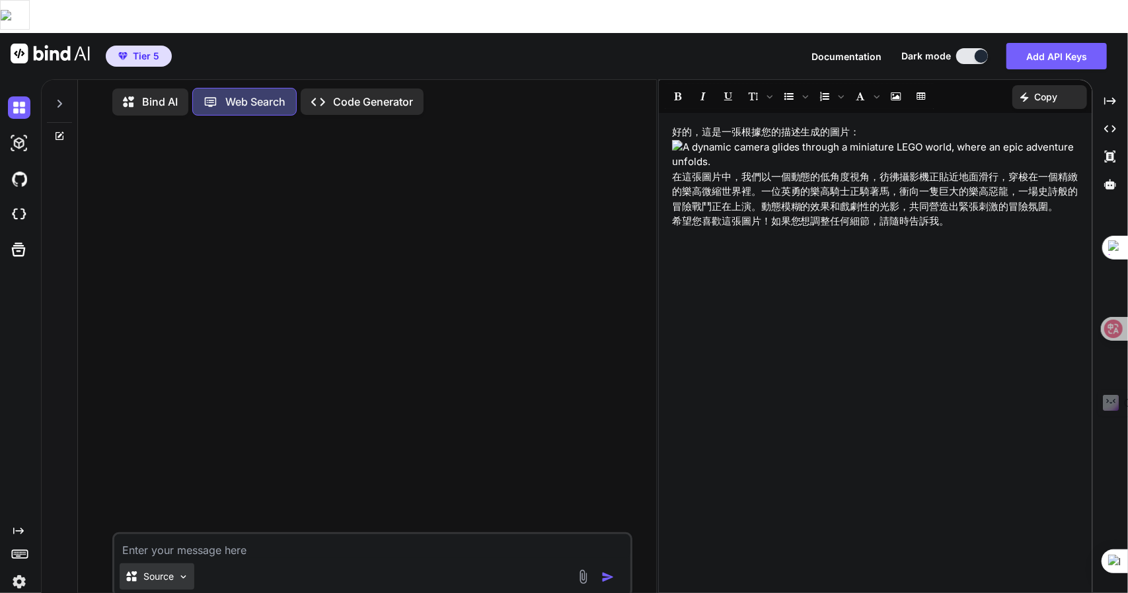
click at [161, 564] on div "Source" at bounding box center [157, 577] width 75 height 26
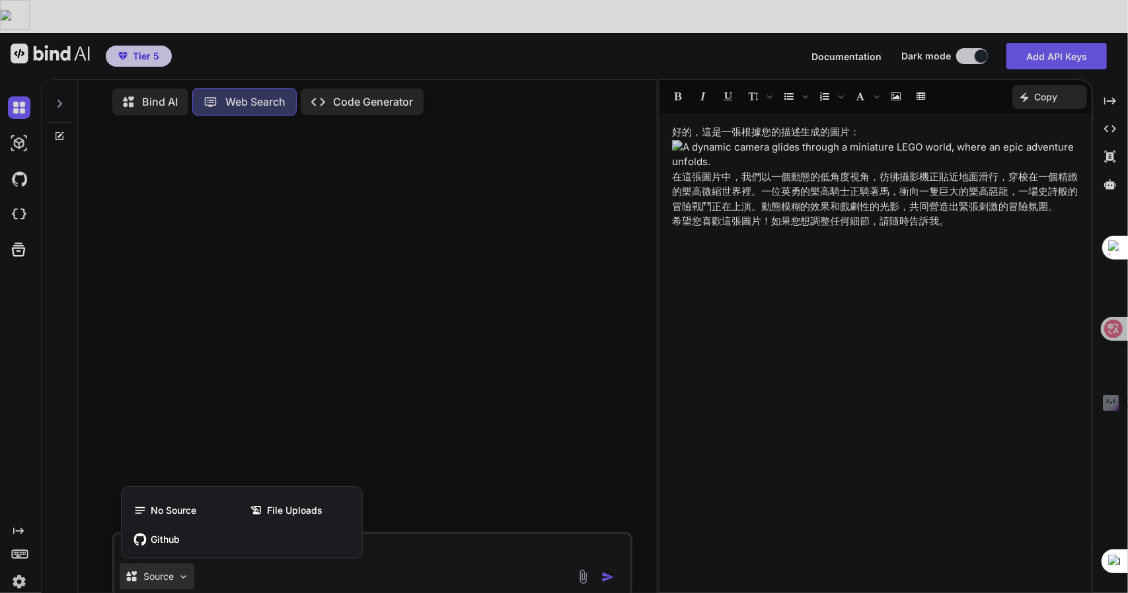
click at [161, 537] on div at bounding box center [564, 296] width 1128 height 593
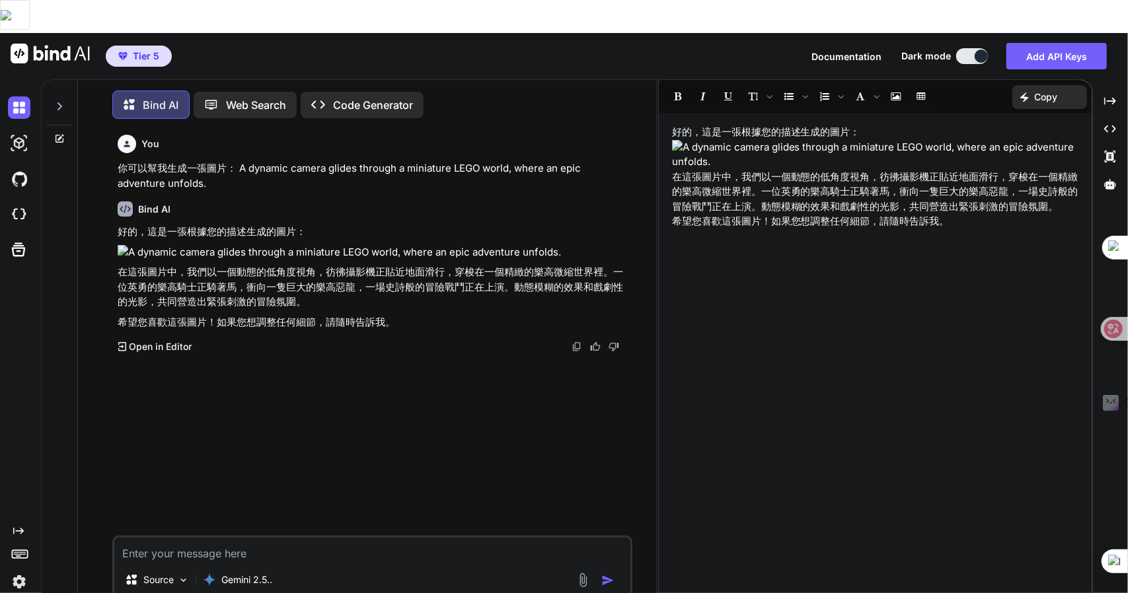
scroll to position [5, 0]
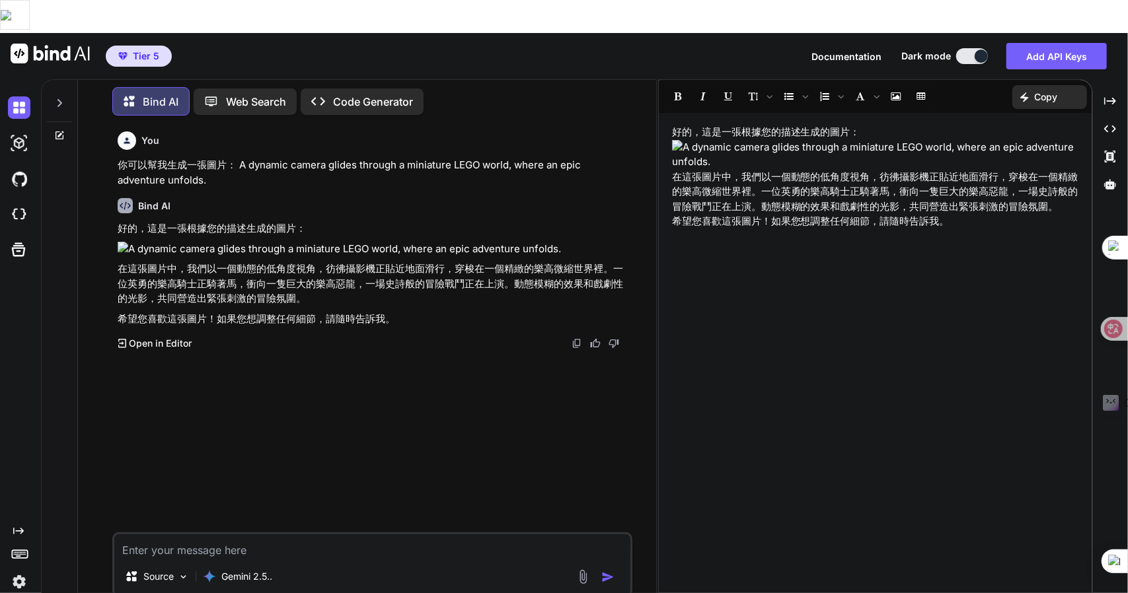
click at [61, 98] on icon at bounding box center [59, 103] width 11 height 11
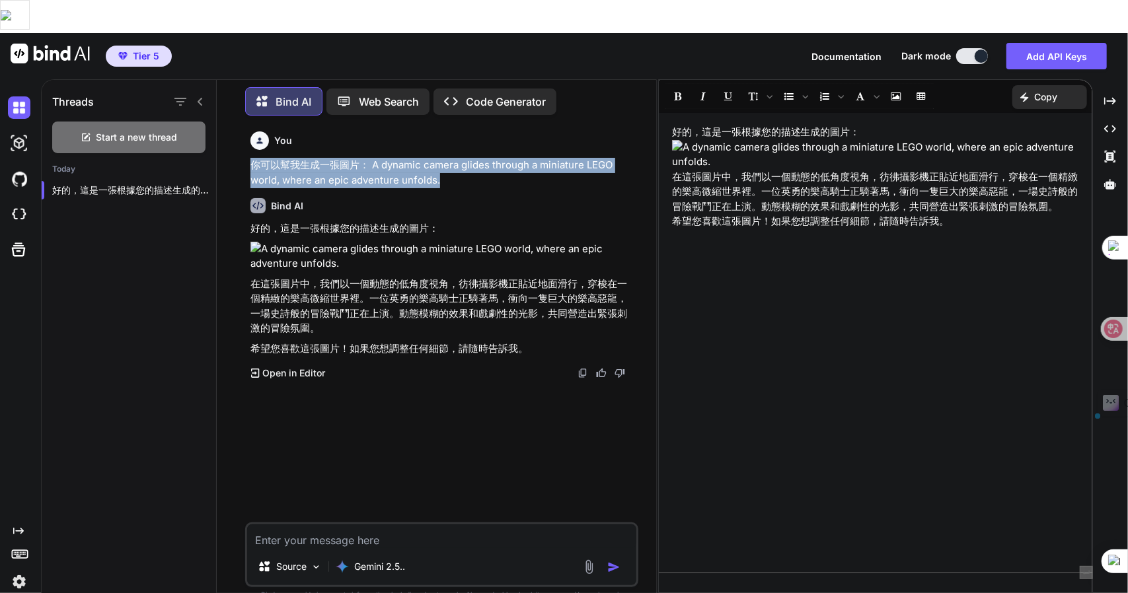
drag, startPoint x: 245, startPoint y: 128, endPoint x: 487, endPoint y: 141, distance: 242.9
click at [487, 141] on div "You 你可以幫我生成一張圖片： A dynamic camera glides through a miniature LEGO world, where …" at bounding box center [441, 376] width 393 height 500
copy p "你可以幫我生成一張圖片： A dynamic camera glides through a miniature LEGO world, where an e…"
click at [384, 554] on div "Gemini 2.5.." at bounding box center [370, 567] width 80 height 26
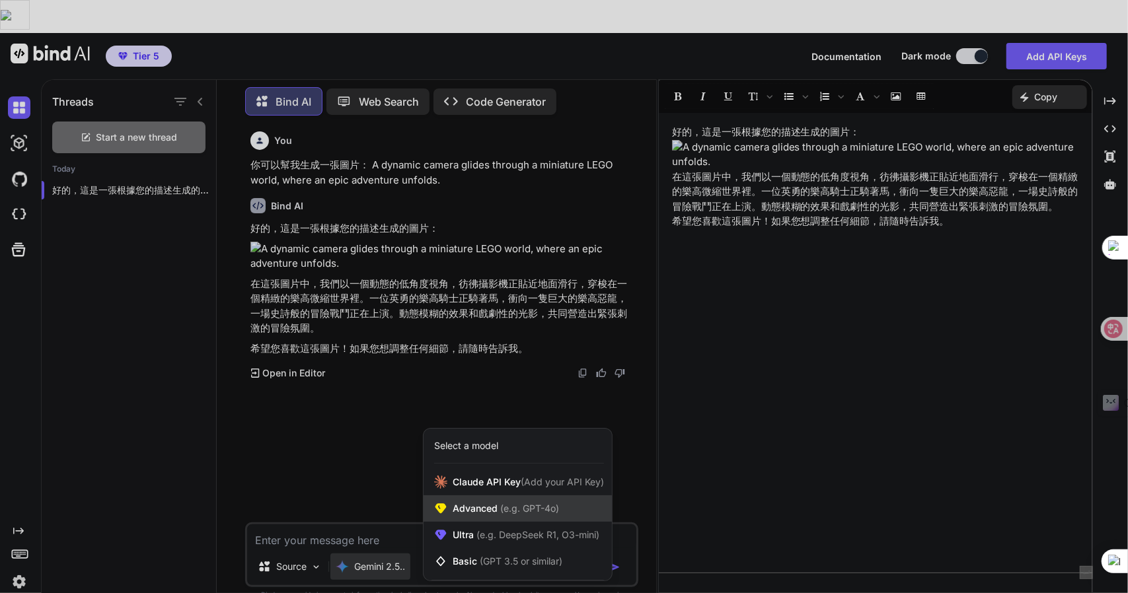
click at [455, 502] on span "Advanced (e.g. GPT-4o)" at bounding box center [506, 508] width 106 height 13
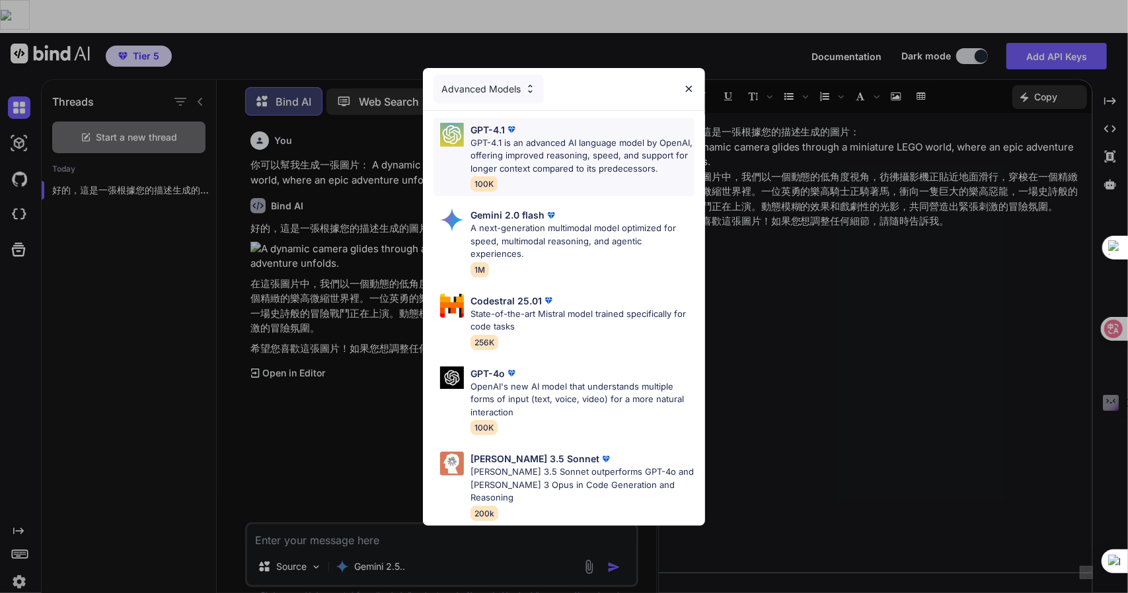
click at [505, 161] on p "GPT-4.1 is an advanced AI language model by OpenAI, offering improved reasoning…" at bounding box center [583, 156] width 224 height 39
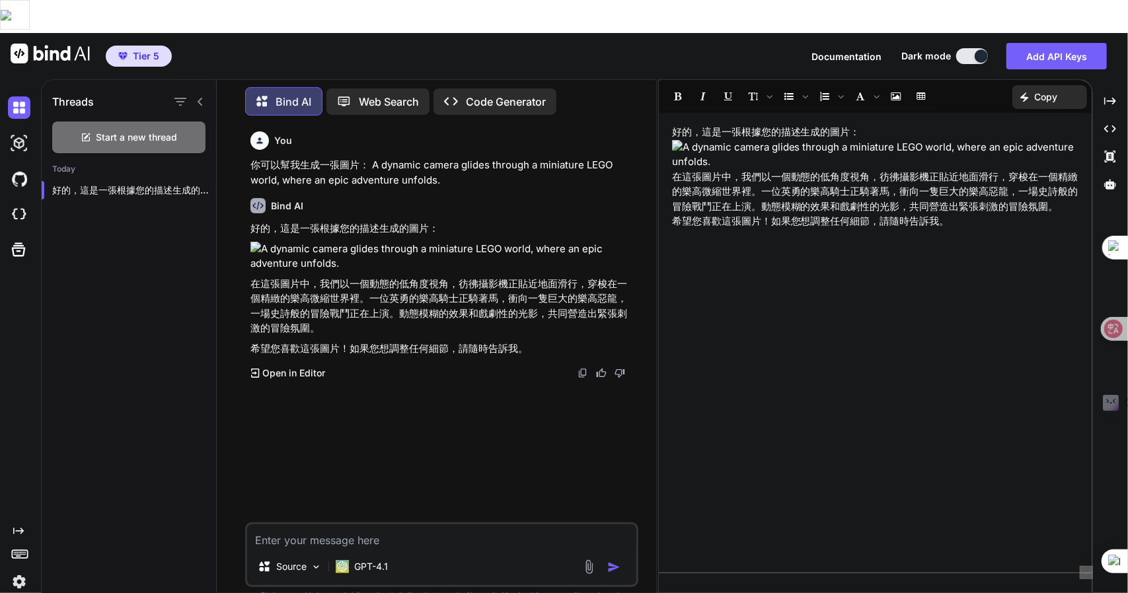
click at [341, 525] on textarea at bounding box center [441, 537] width 389 height 24
paste textarea "你可以幫我生成一張圖片： A dynamic camera glides through a miniature LEGO world, where an e…"
type textarea "x"
type textarea "你可以幫我生成一張圖片： A dynamic camera glides through a miniature LEGO world, where an e…"
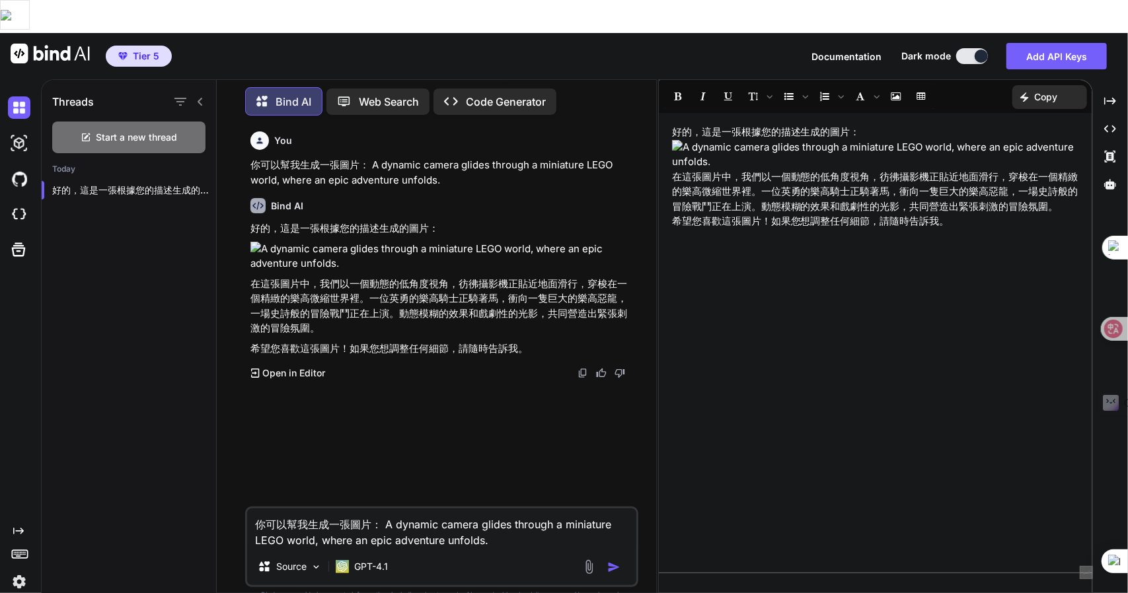
type textarea "x"
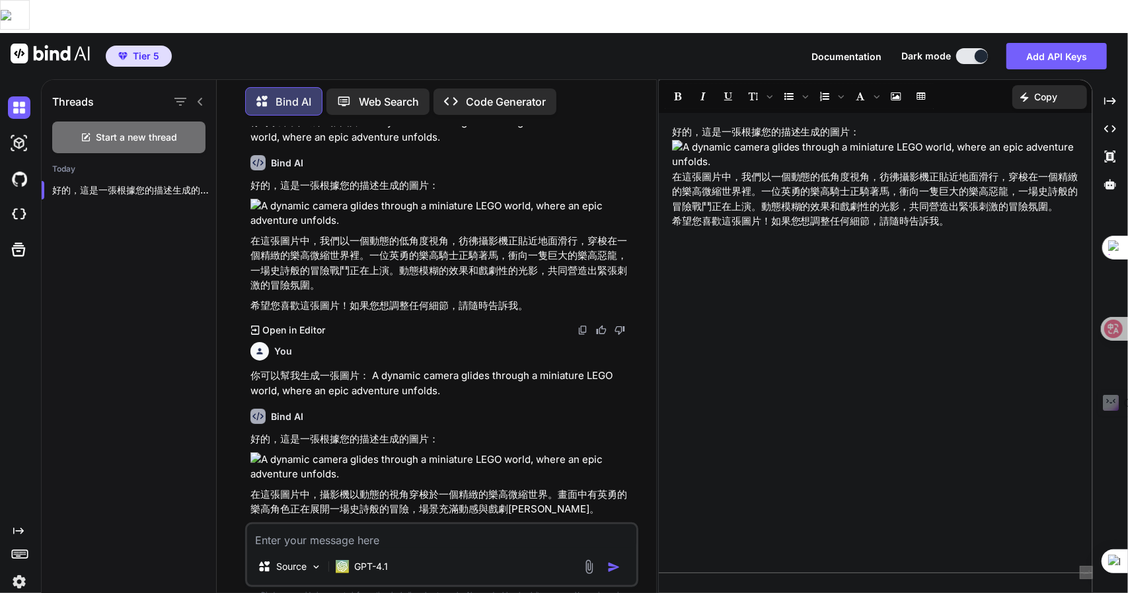
scroll to position [44, 0]
click at [274, 451] on img at bounding box center [442, 466] width 385 height 30
click at [1111, 123] on icon "Created with Pixso." at bounding box center [1110, 129] width 12 height 12
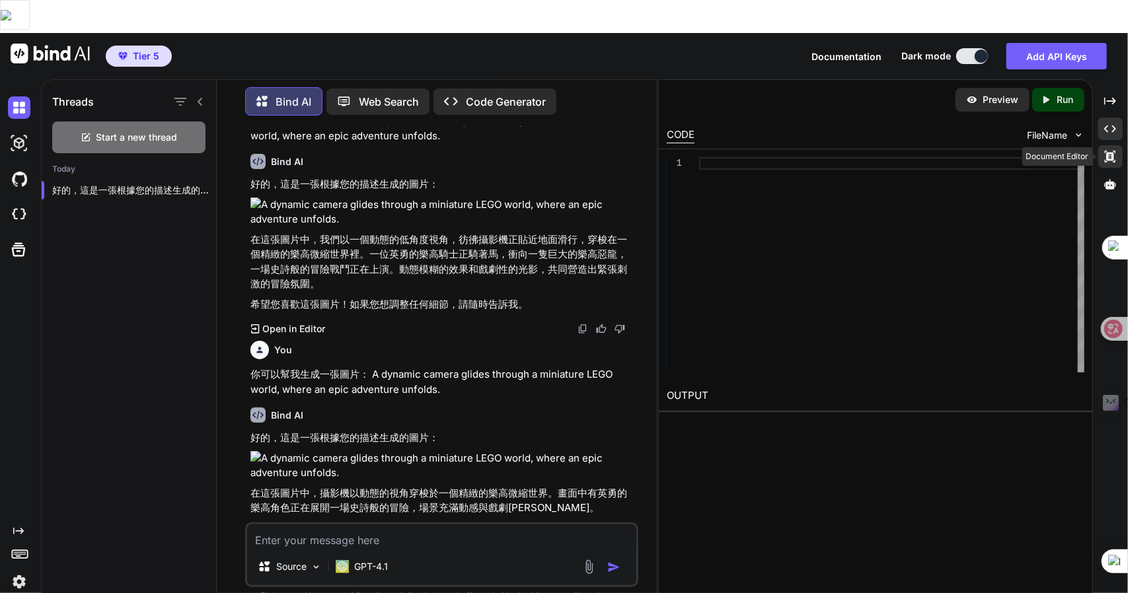
click at [1110, 104] on icon at bounding box center [1110, 100] width 12 height 7
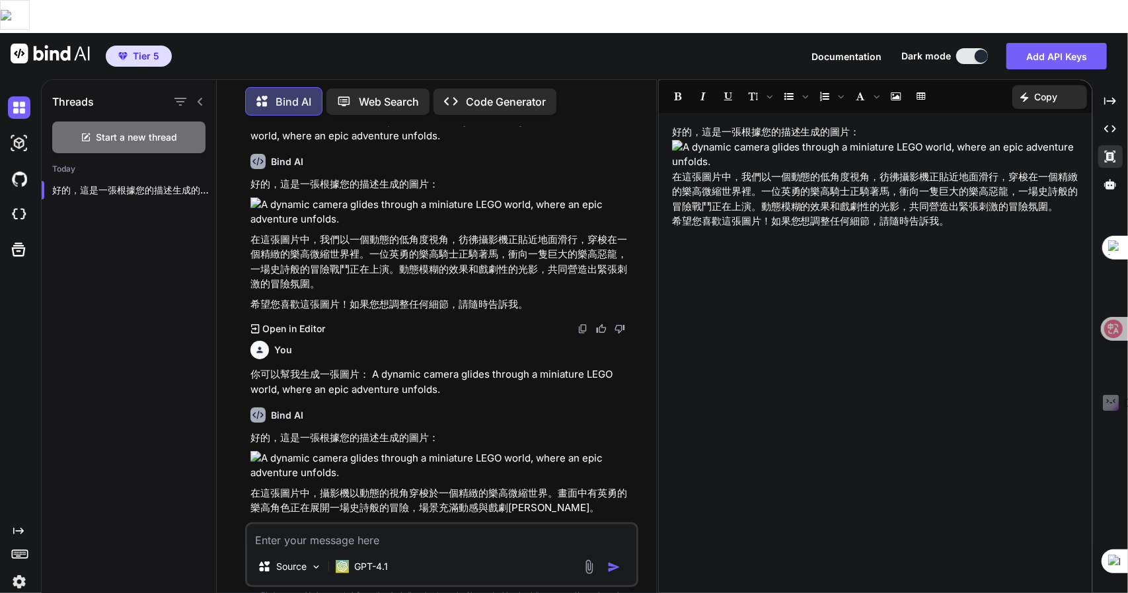
scroll to position [71, 0]
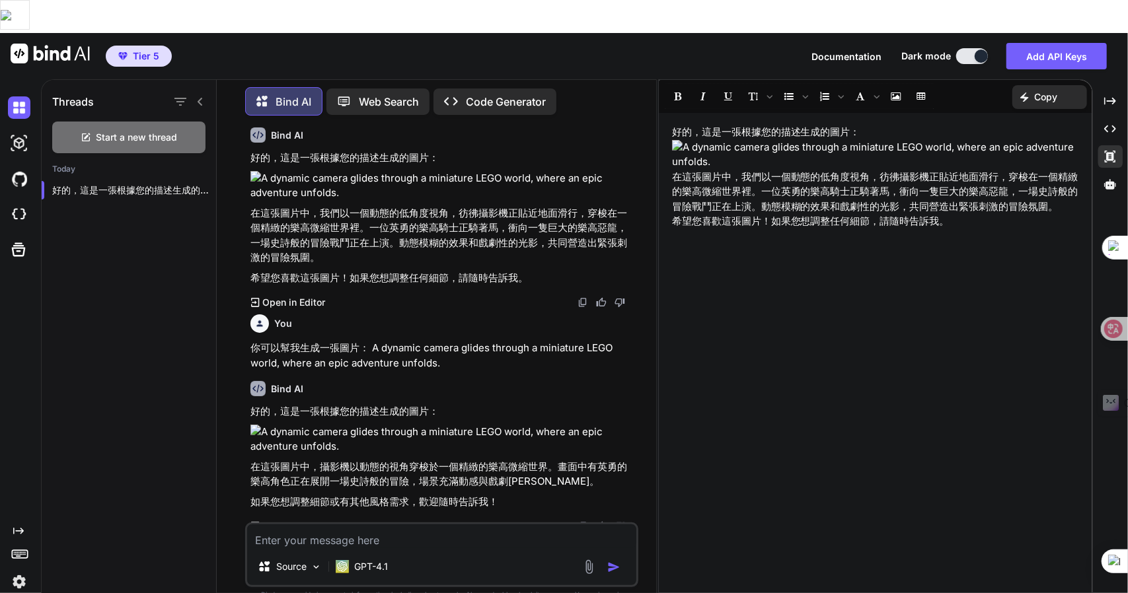
click at [731, 140] on img at bounding box center [875, 155] width 407 height 30
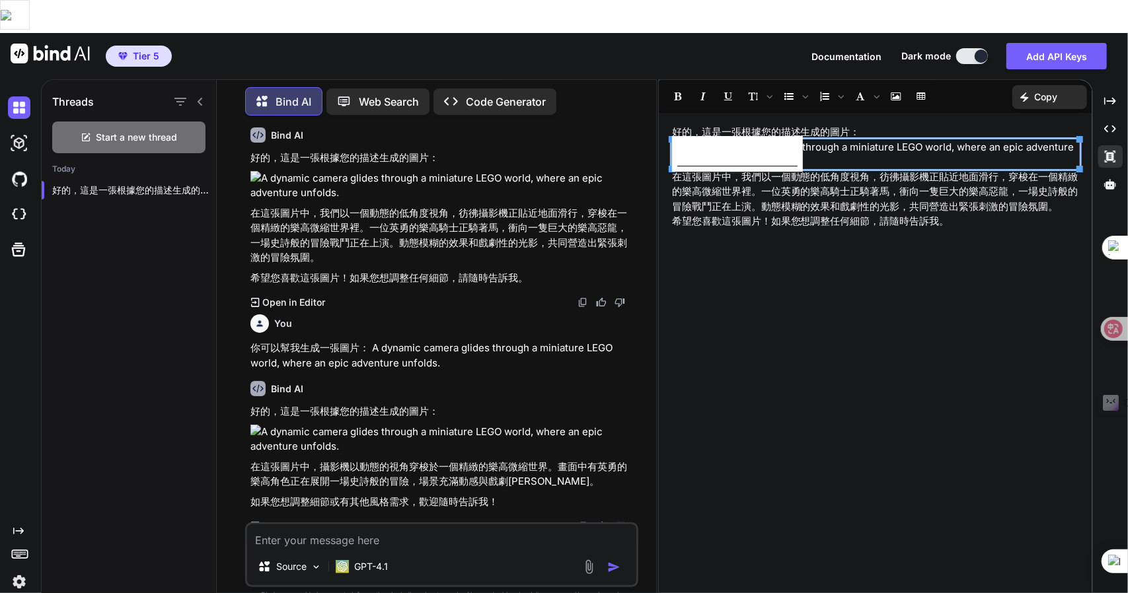
click at [731, 140] on img at bounding box center [875, 155] width 407 height 30
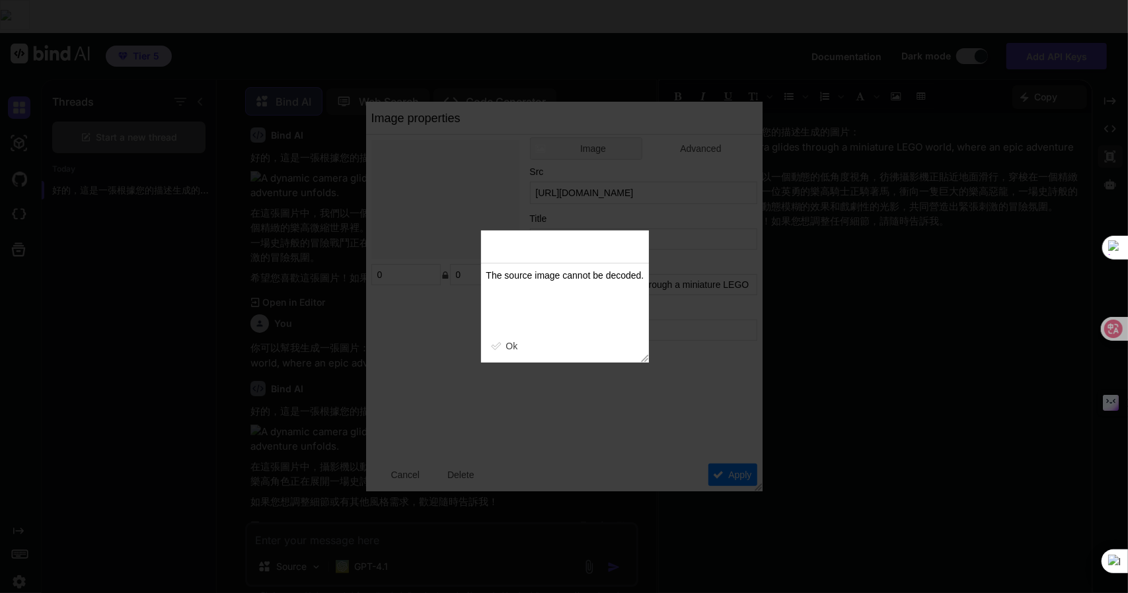
click at [698, 258] on div at bounding box center [564, 296] width 1128 height 593
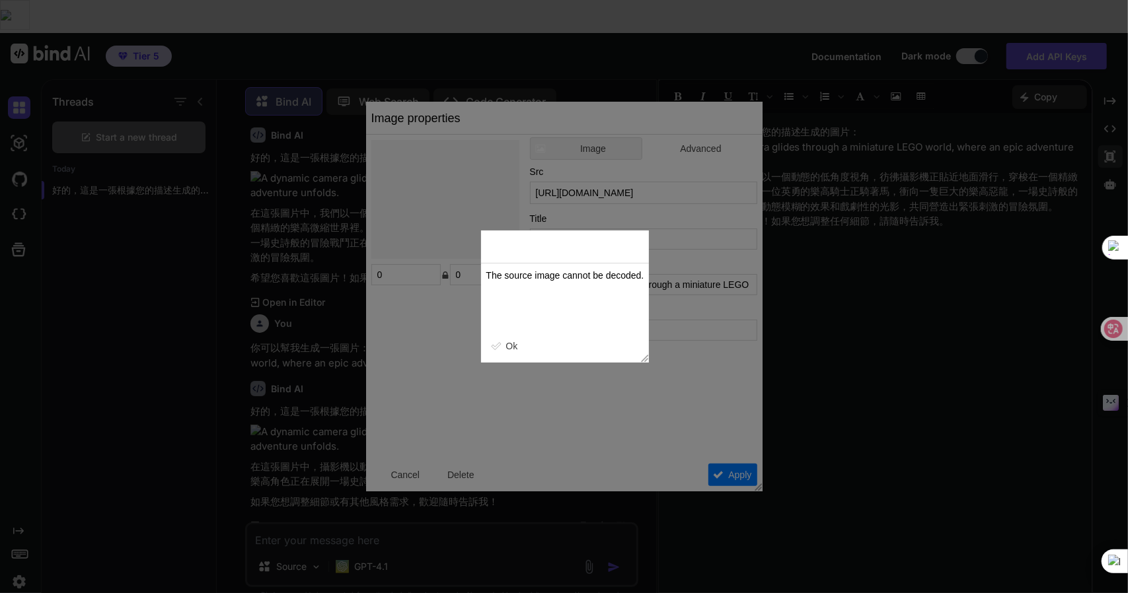
click at [411, 477] on div at bounding box center [564, 296] width 1128 height 593
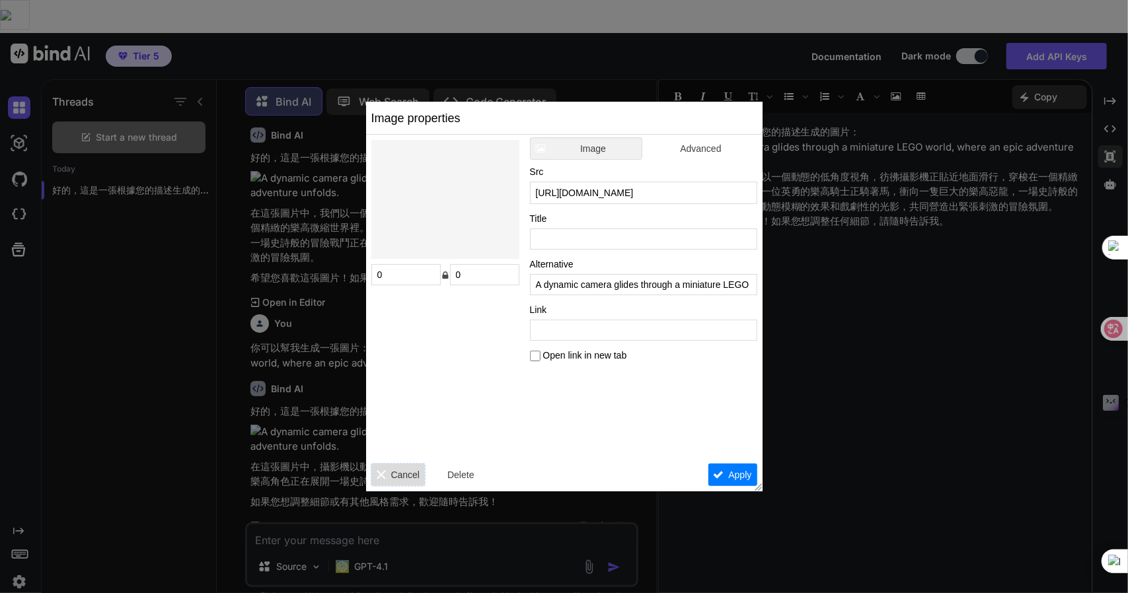
click at [408, 477] on span "Cancel" at bounding box center [405, 476] width 29 height 14
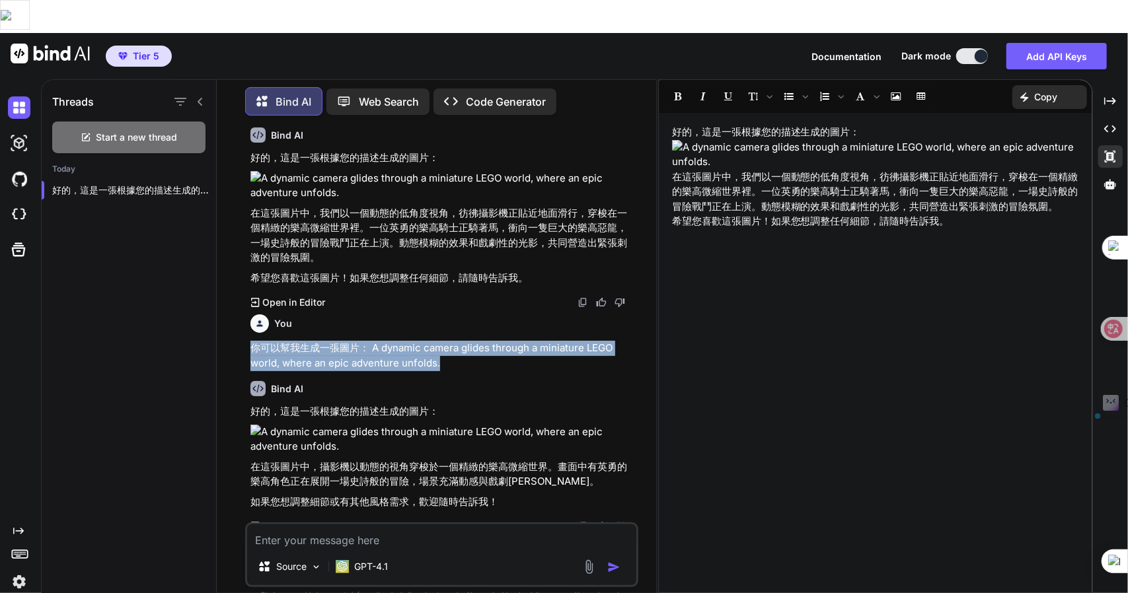
drag, startPoint x: 445, startPoint y: 330, endPoint x: 248, endPoint y: 318, distance: 197.3
click at [248, 318] on div "You 你可以幫我生成一張圖片： A dynamic camera glides through a miniature LEGO world, where …" at bounding box center [443, 324] width 391 height 397
copy p "你可以幫我生成一張圖片： A dynamic camera glides through a miniature LEGO world, where an e…"
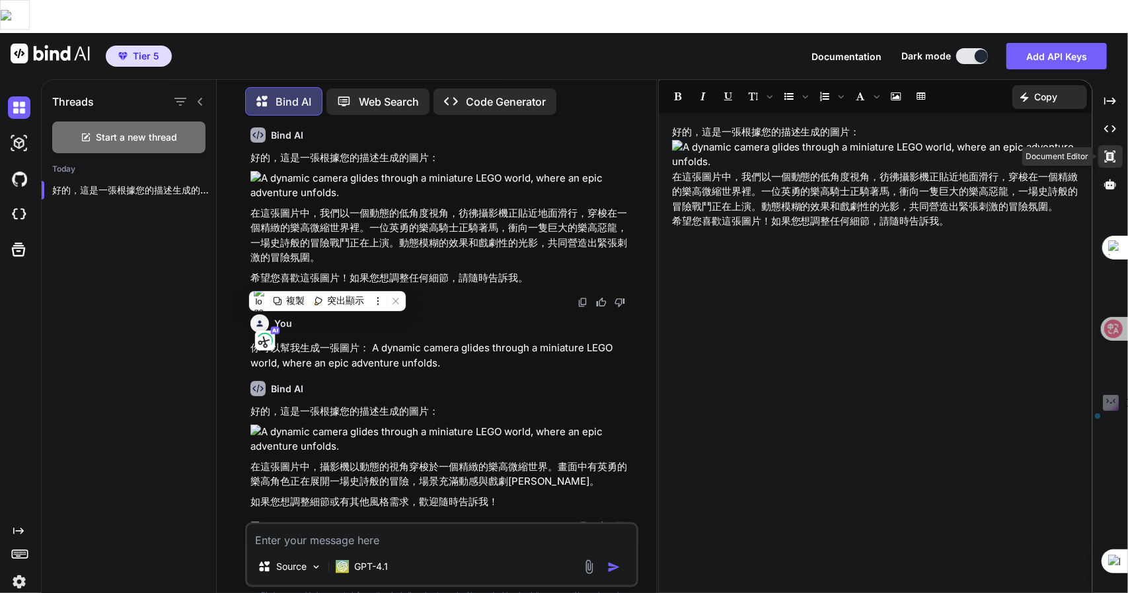
click at [1118, 145] on div "Created with Pixso." at bounding box center [1110, 156] width 24 height 22
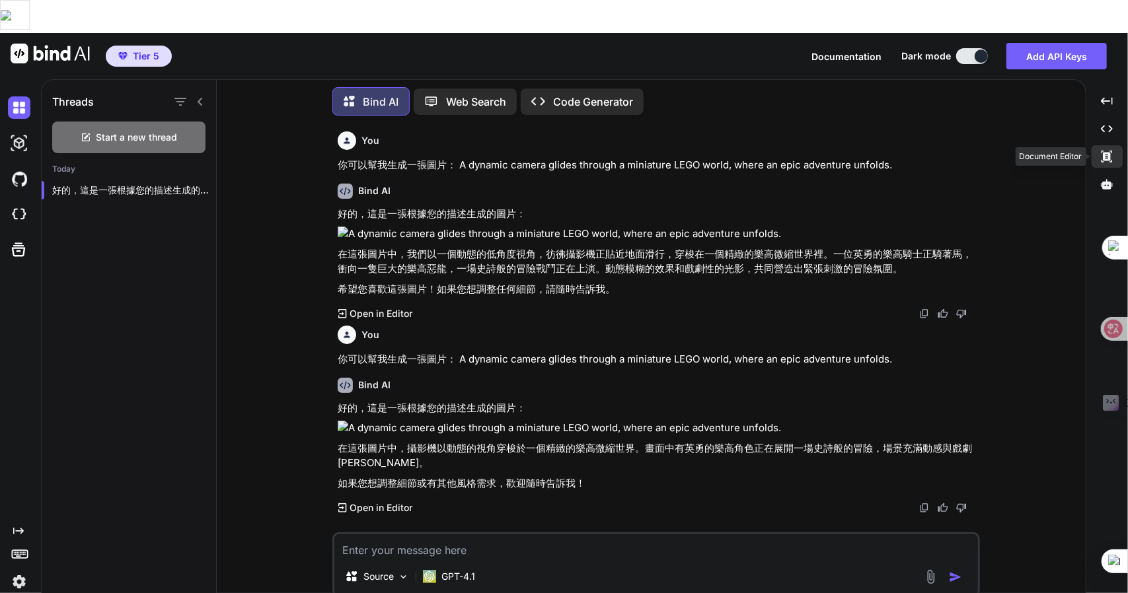
scroll to position [0, 0]
click at [1118, 145] on div "Created with Pixso." at bounding box center [1107, 156] width 31 height 22
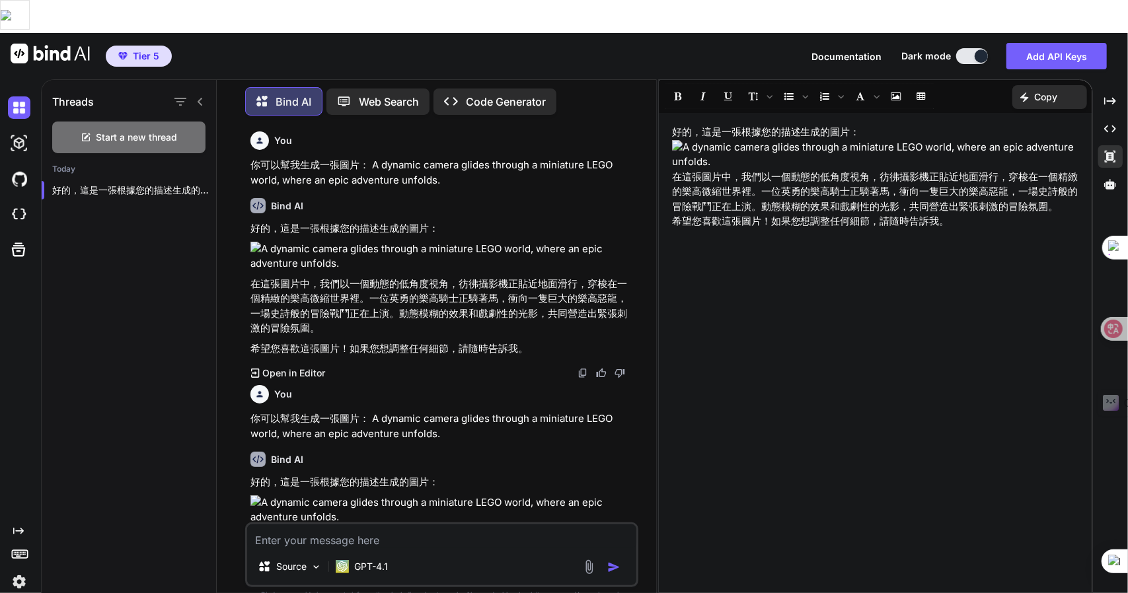
scroll to position [71, 0]
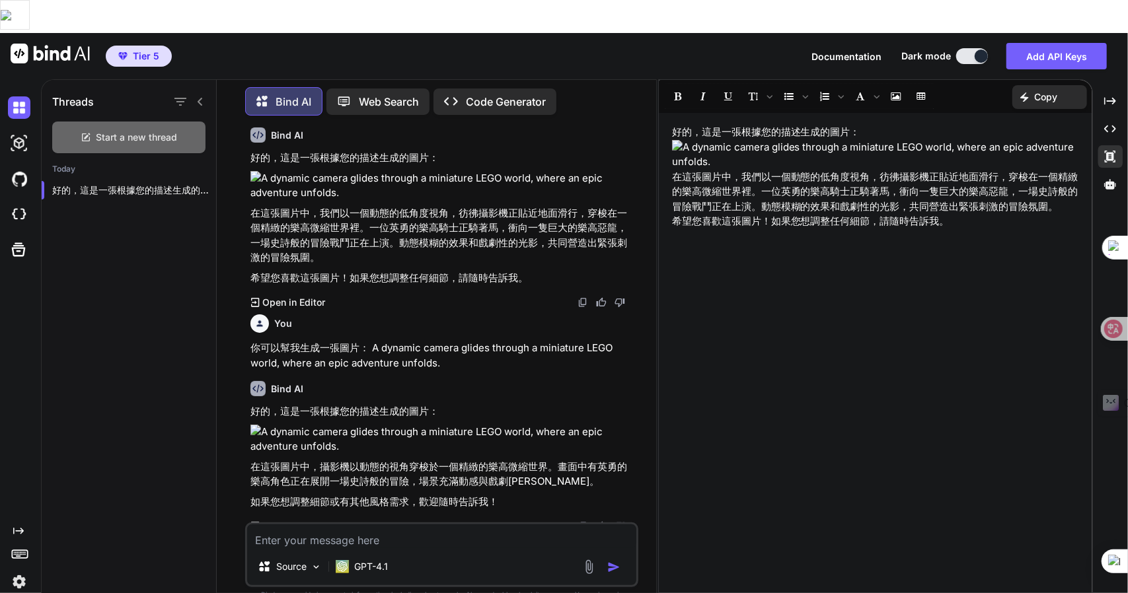
click at [117, 122] on div "Start a new thread" at bounding box center [128, 138] width 153 height 32
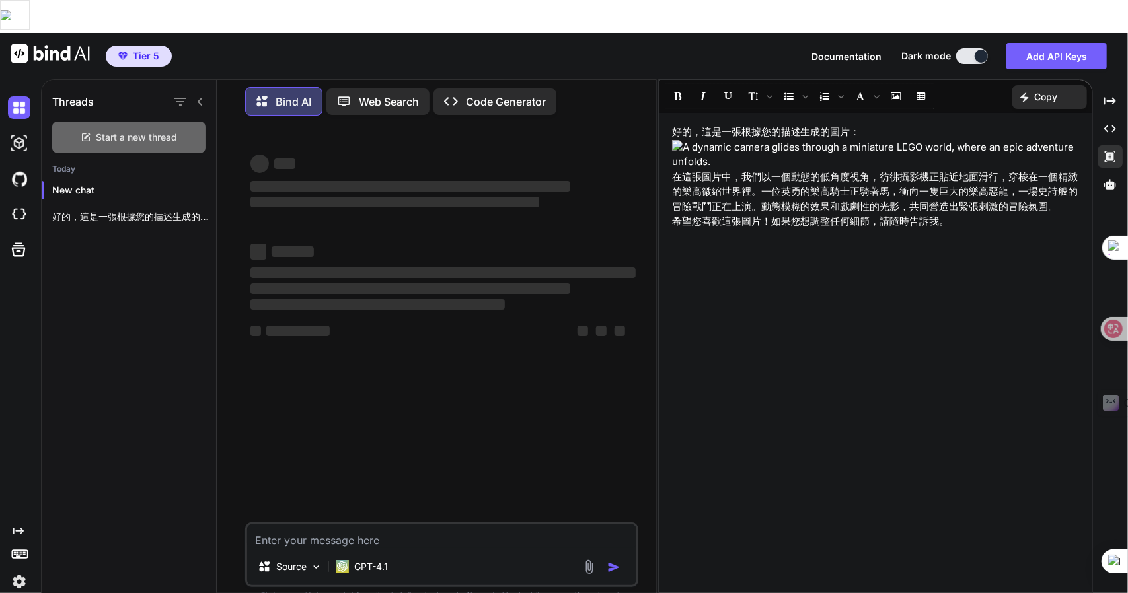
scroll to position [0, 0]
click at [298, 525] on textarea at bounding box center [441, 537] width 389 height 24
paste textarea "你可以幫我生成一張圖片： A dynamic camera glides through a miniature LEGO world, where an e…"
type textarea "x"
type textarea "你可以幫我生成一張圖片： A dynamic camera glides through a miniature LEGO world, where an e…"
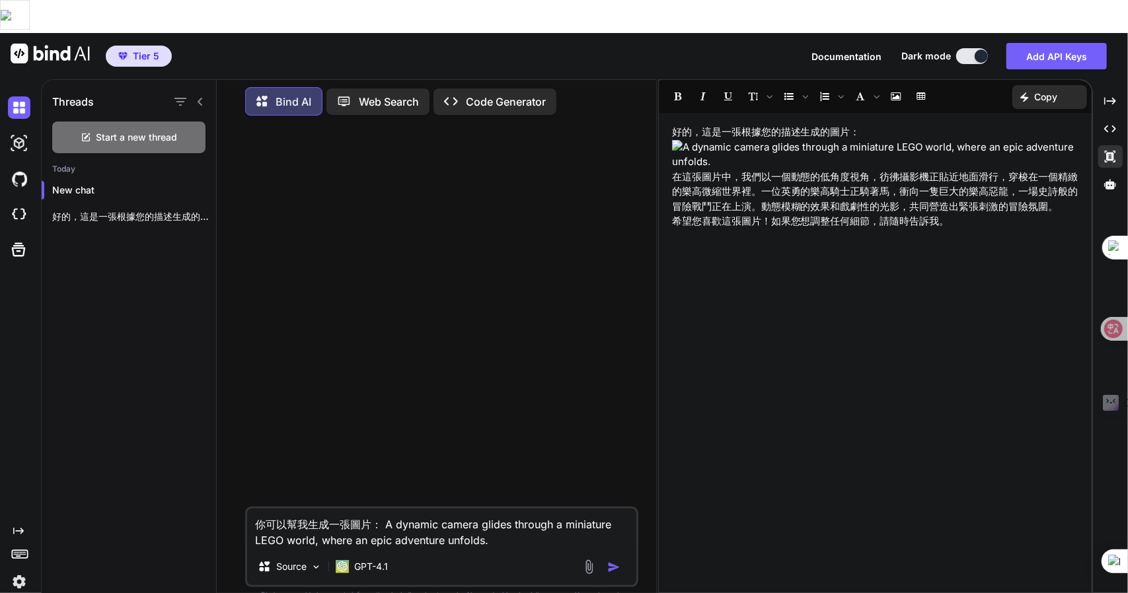
type textarea "x"
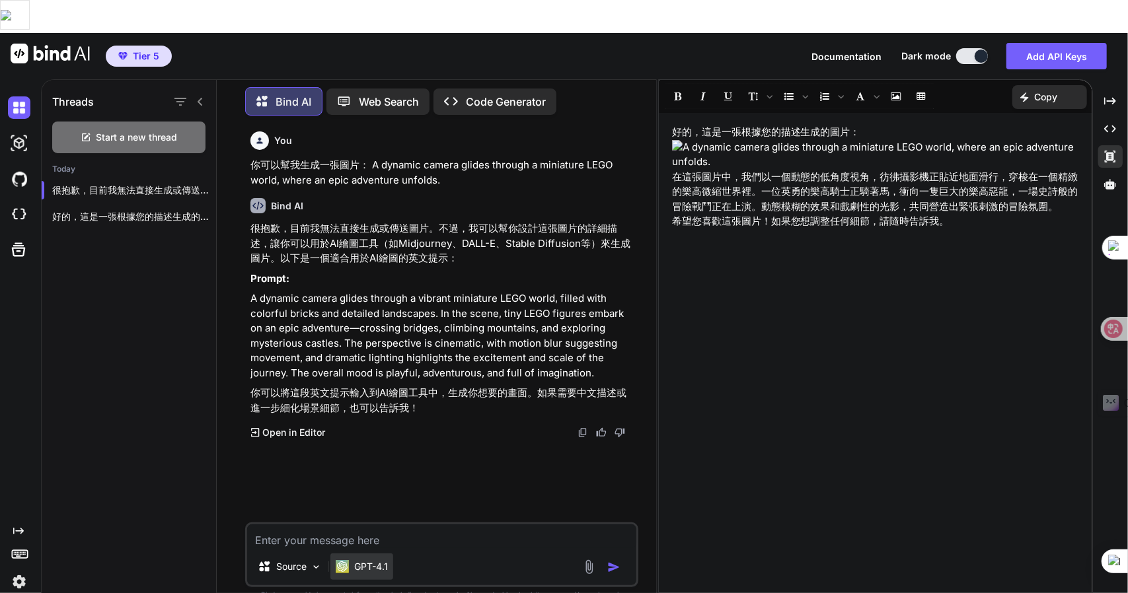
click at [352, 554] on div "GPT-4.1" at bounding box center [361, 567] width 63 height 26
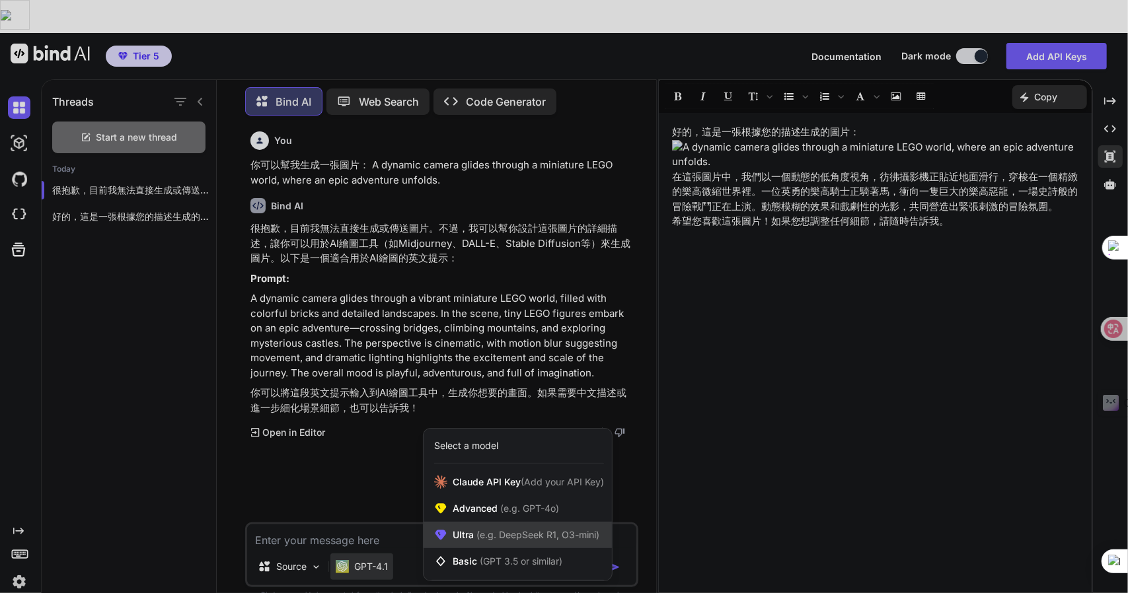
click at [480, 529] on span "(e.g. DeepSeek R1, O3-mini)" at bounding box center [537, 534] width 126 height 11
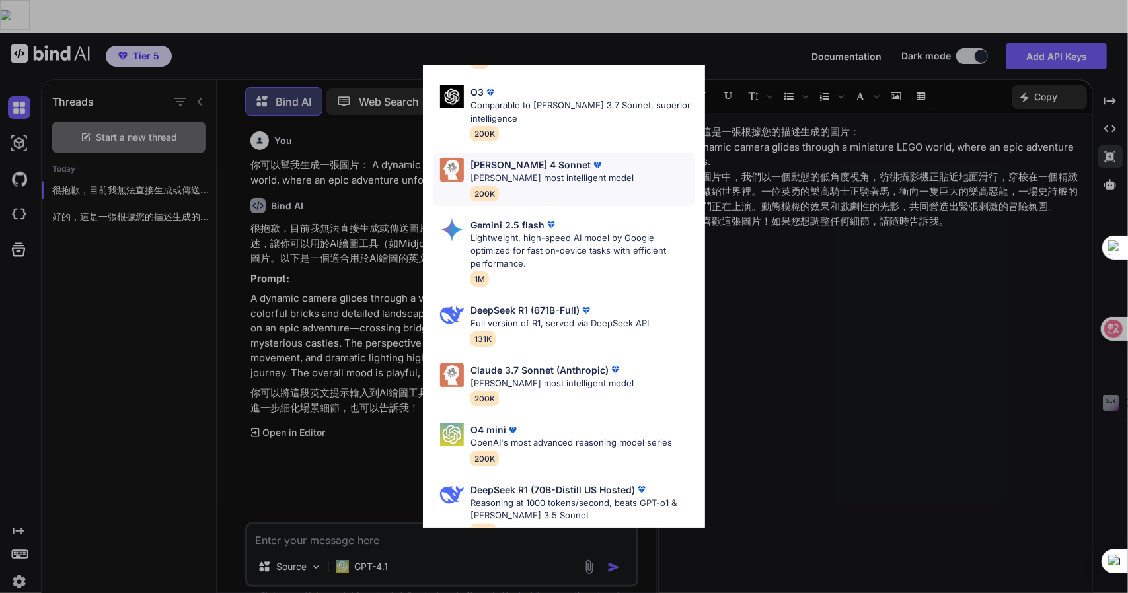
scroll to position [151, 0]
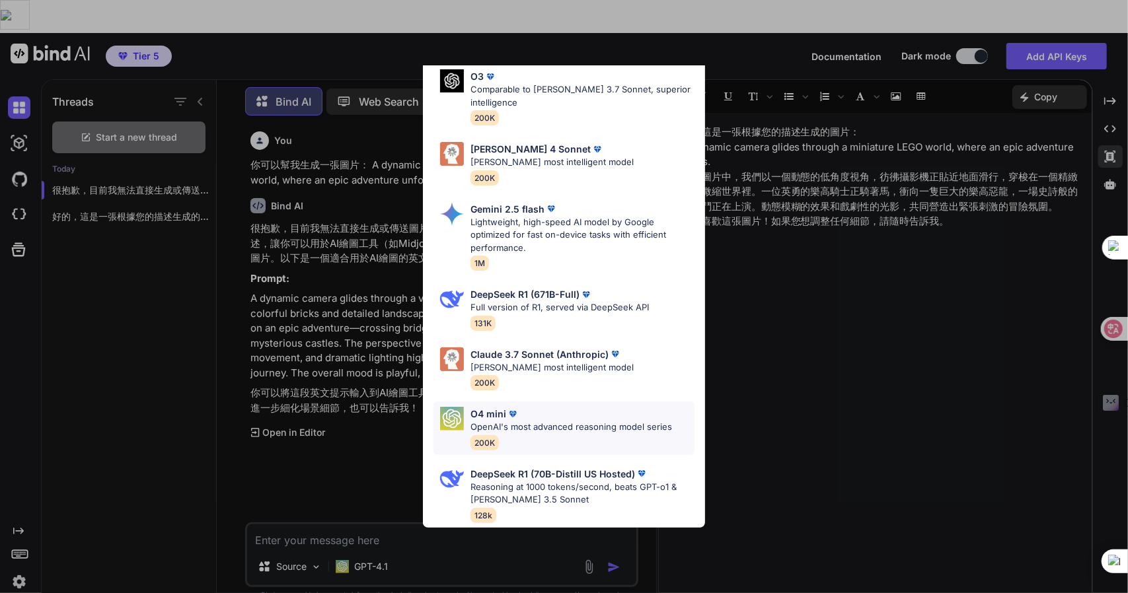
click at [558, 412] on div "O4 mini" at bounding box center [572, 414] width 202 height 14
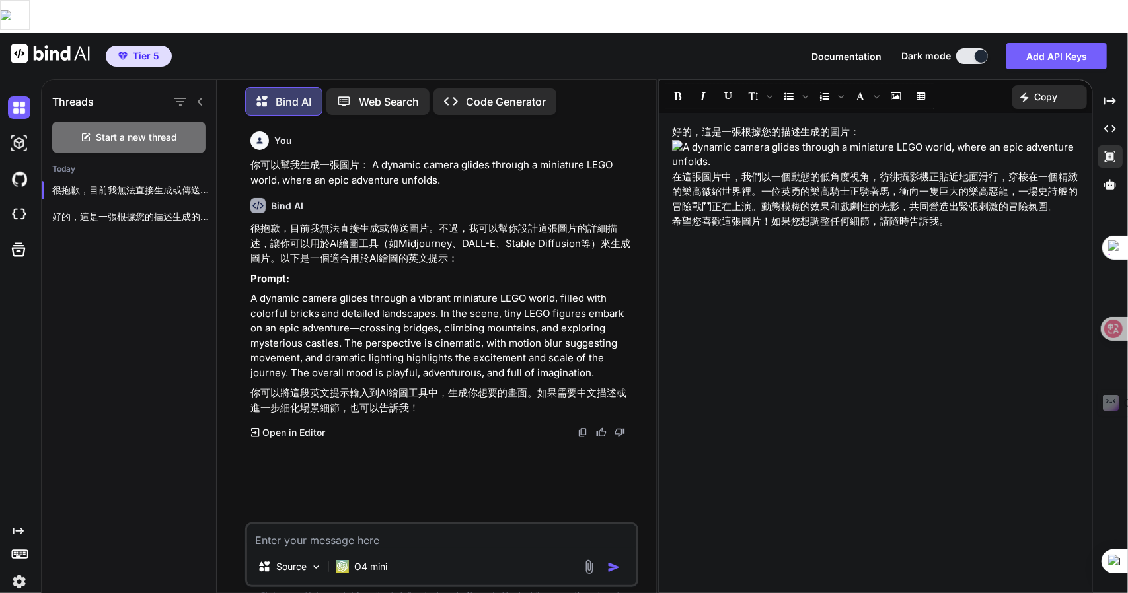
click at [310, 525] on textarea at bounding box center [441, 537] width 389 height 24
click at [115, 122] on div "Start a new thread" at bounding box center [128, 138] width 153 height 32
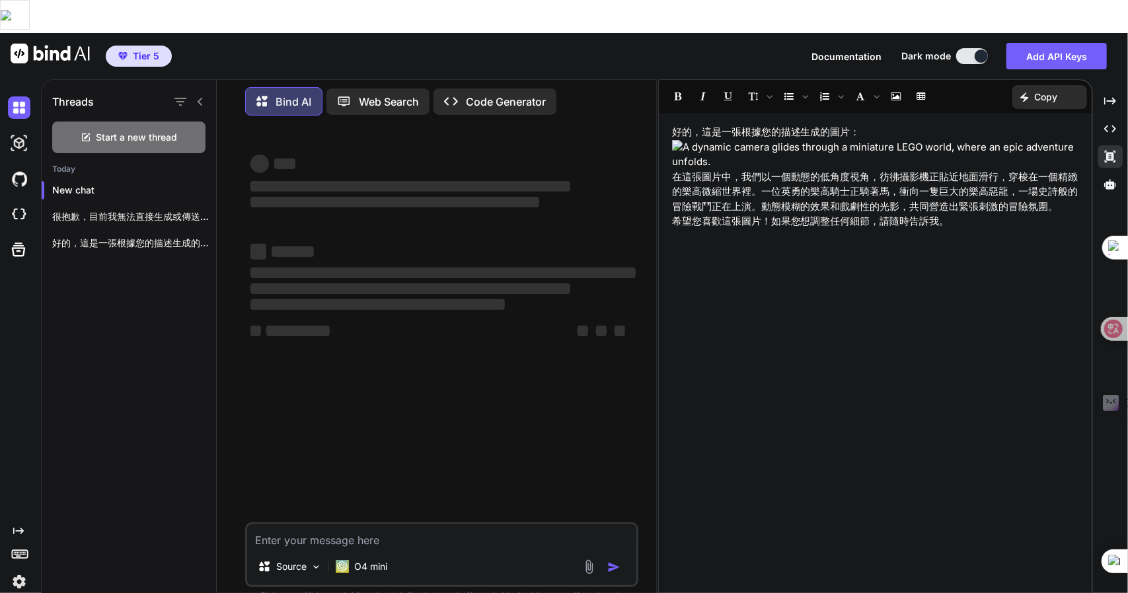
click at [305, 525] on textarea at bounding box center [441, 537] width 389 height 24
paste textarea "你可以幫我生成一張圖片： A dynamic camera glides through a miniature LEGO world, where an e…"
type textarea "x"
type textarea "你可以幫我生成一張圖片： A dynamic camera glides through a miniature LEGO world, where an e…"
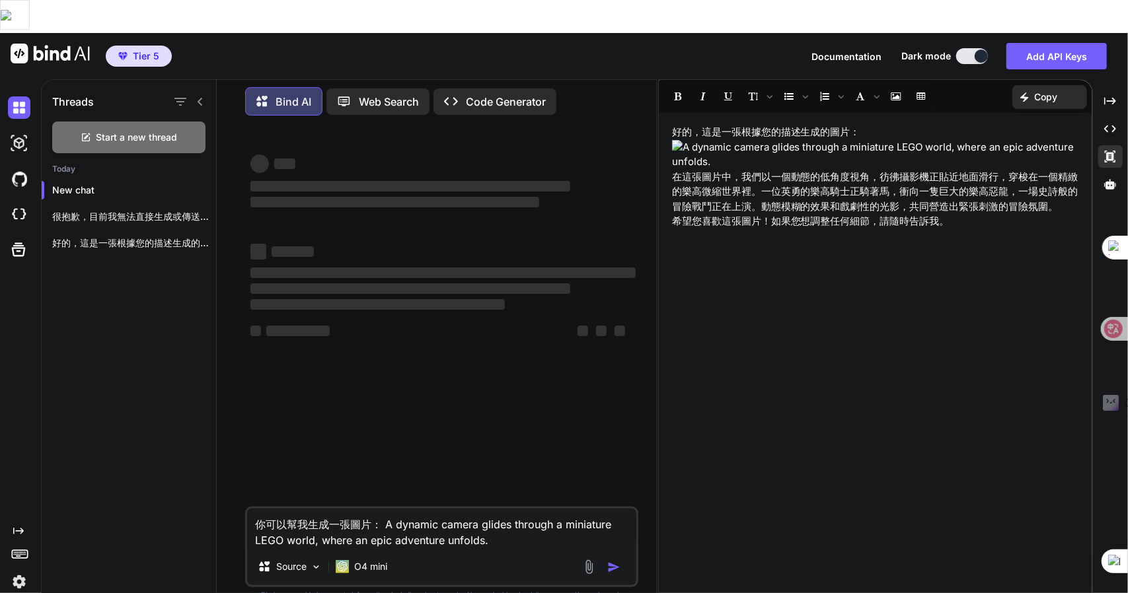
type textarea "x"
type textarea "你可以幫我生成一張圖片： A dynamic camera glides through a miniature LEGO world, where an e…"
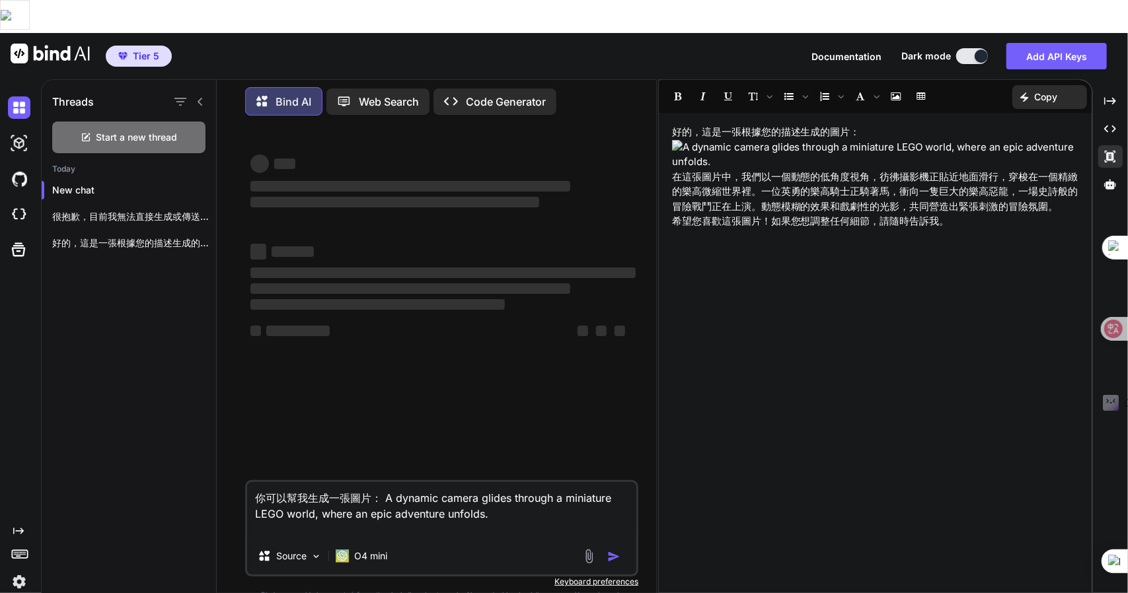
type textarea "x"
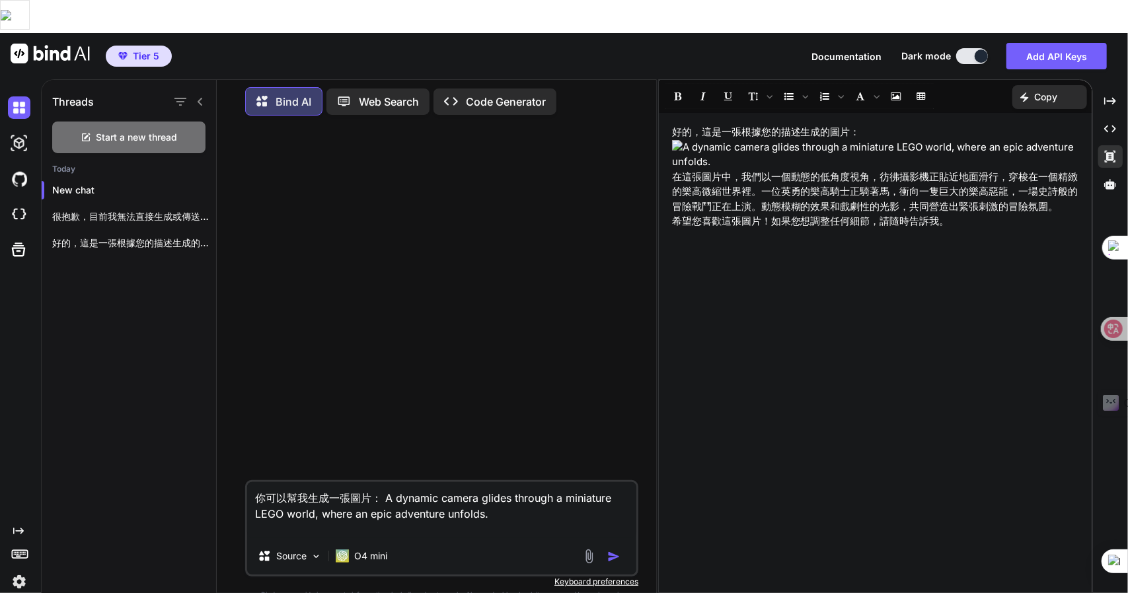
type textarea "你可以幫我生成一張圖片： A dynamic camera glides through a miniature LEGO world, where an e…"
click at [380, 507] on textarea "你可以幫我生成一張圖片： A dynamic camera glides through a miniature LEGO world, where an e…" at bounding box center [441, 510] width 389 height 56
type textarea "x"
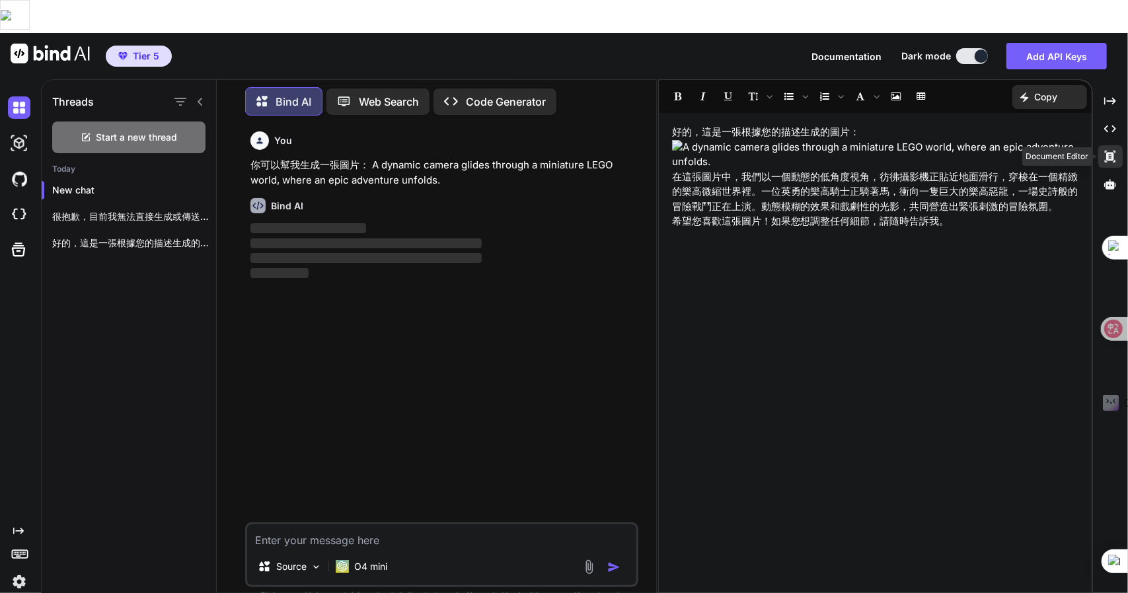
click at [1104, 151] on icon "Created with Pixso." at bounding box center [1110, 157] width 12 height 12
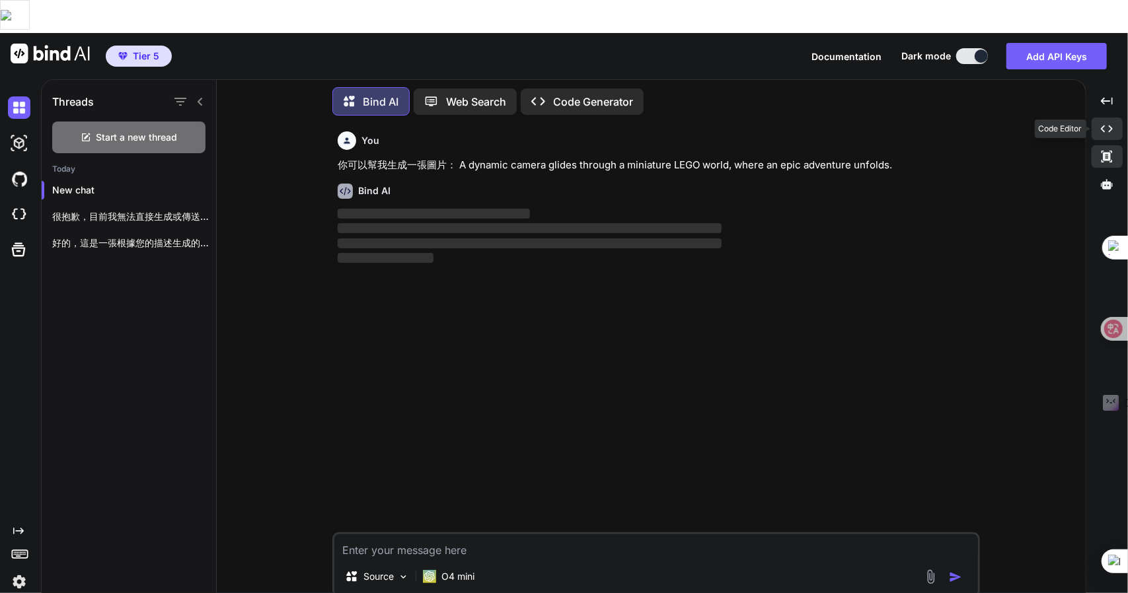
click at [1109, 123] on icon "Created with Pixso." at bounding box center [1107, 129] width 12 height 12
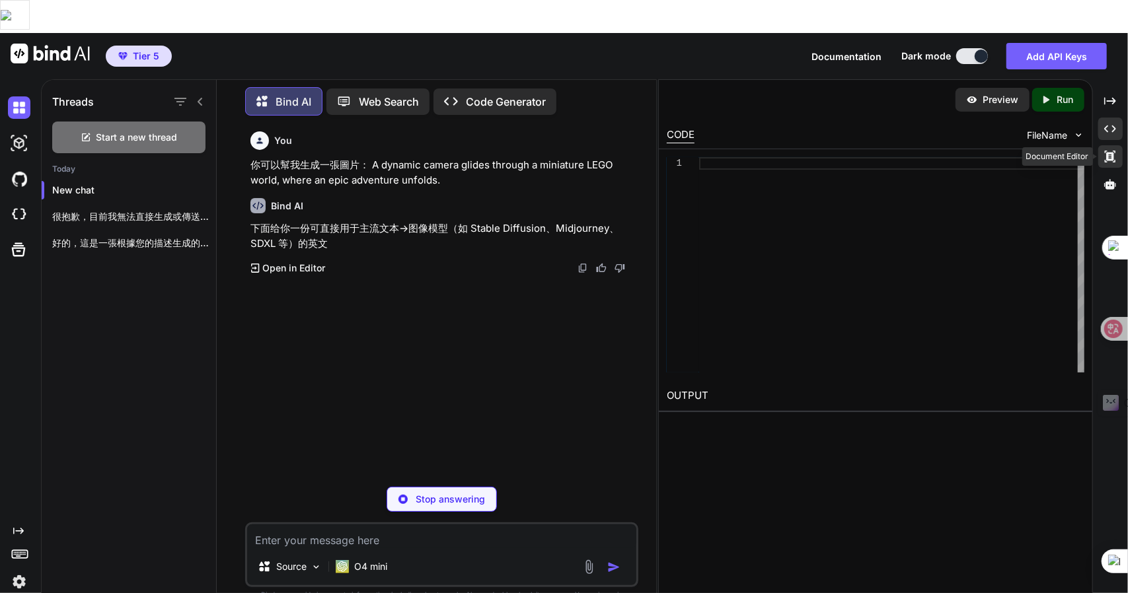
click at [1113, 104] on icon at bounding box center [1110, 100] width 12 height 7
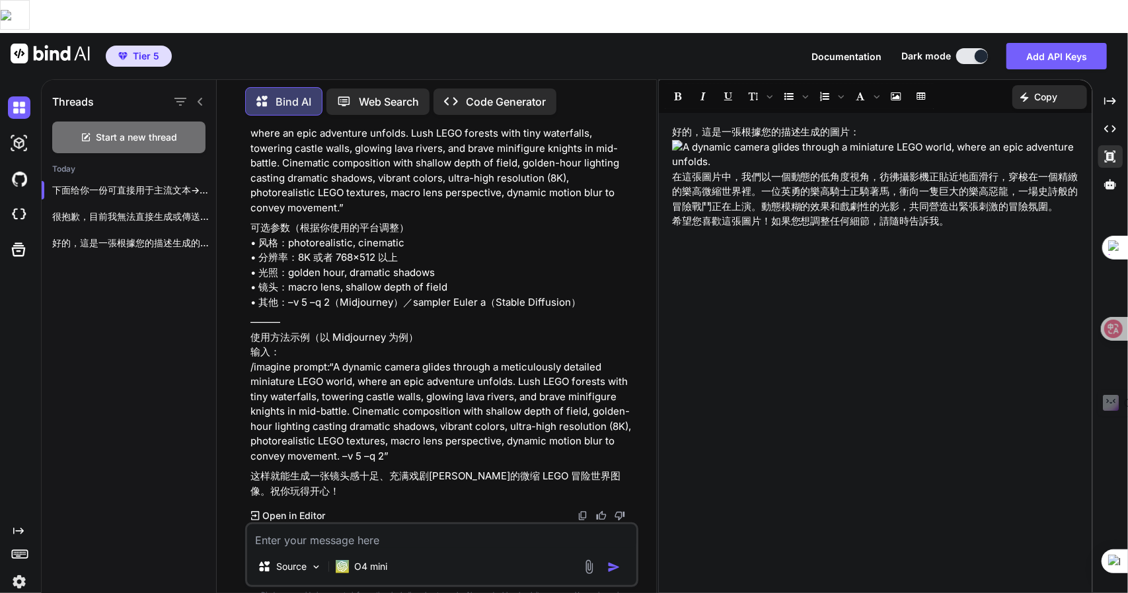
scroll to position [0, 0]
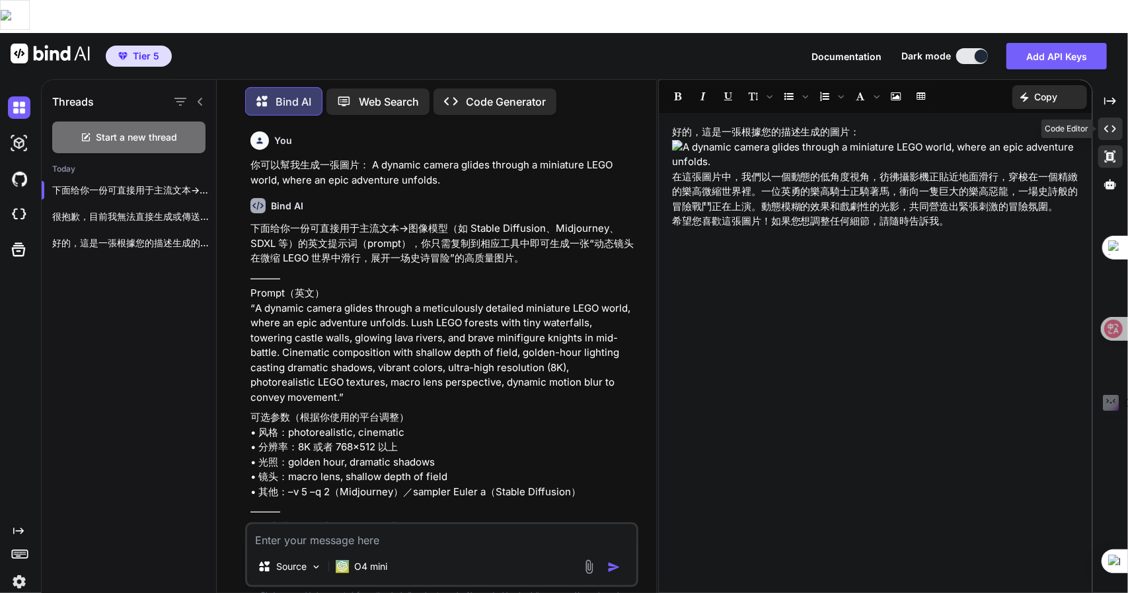
click at [1111, 118] on div "Created with Pixso." at bounding box center [1110, 129] width 24 height 22
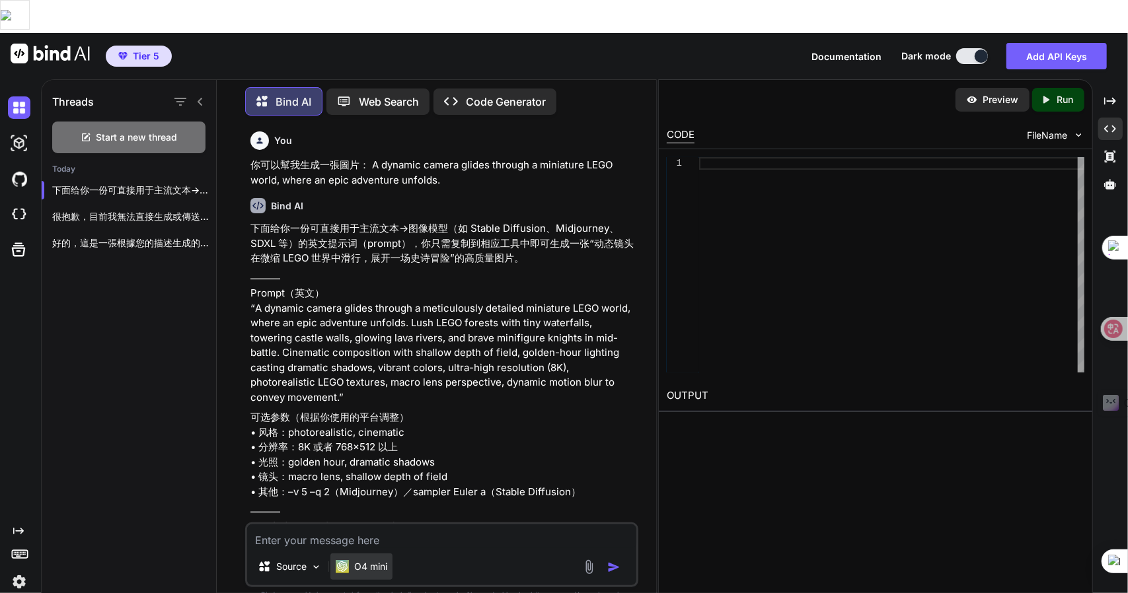
click at [368, 560] on p "O4 mini" at bounding box center [370, 566] width 33 height 13
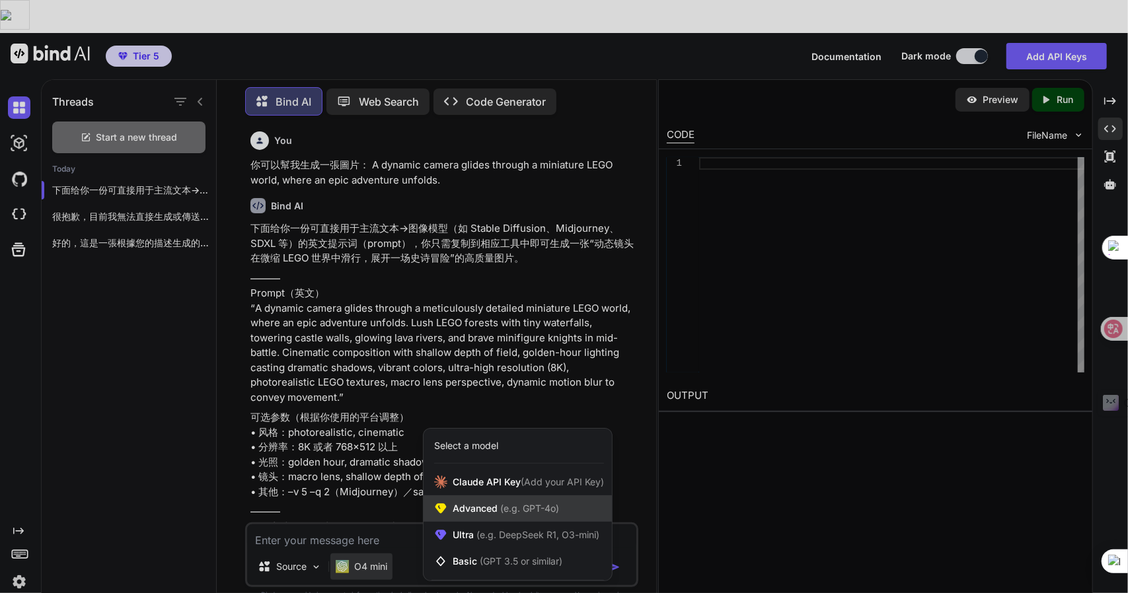
click at [460, 502] on span "Advanced (e.g. GPT-4o)" at bounding box center [506, 508] width 106 height 13
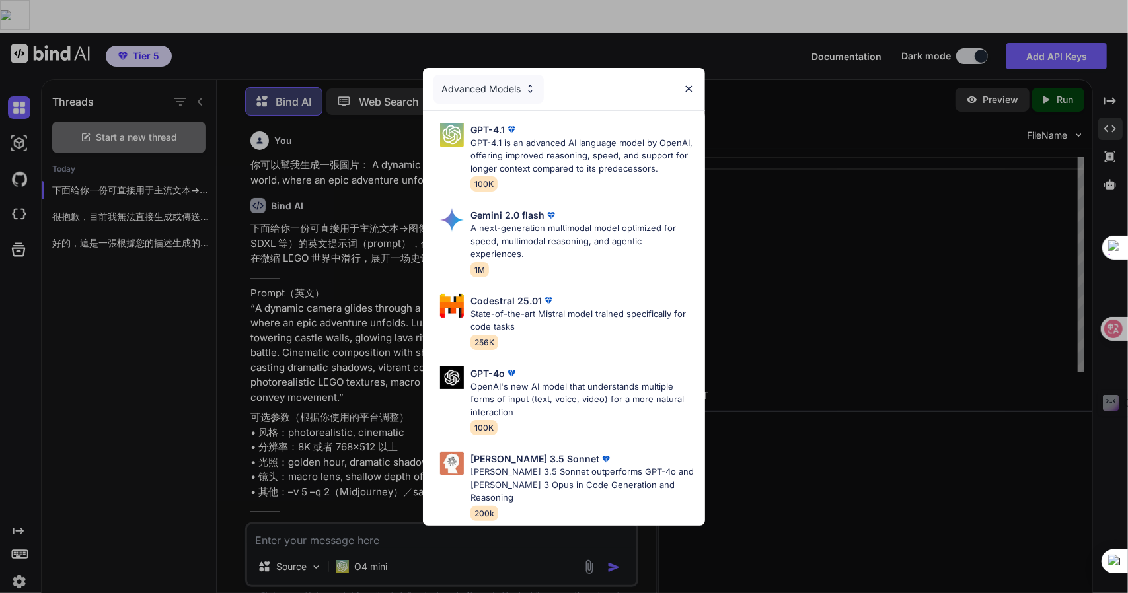
click at [396, 529] on div "Advanced Models GPT-4.1 GPT-4.1 is an advanced AI language model by OpenAI, off…" at bounding box center [564, 296] width 1128 height 593
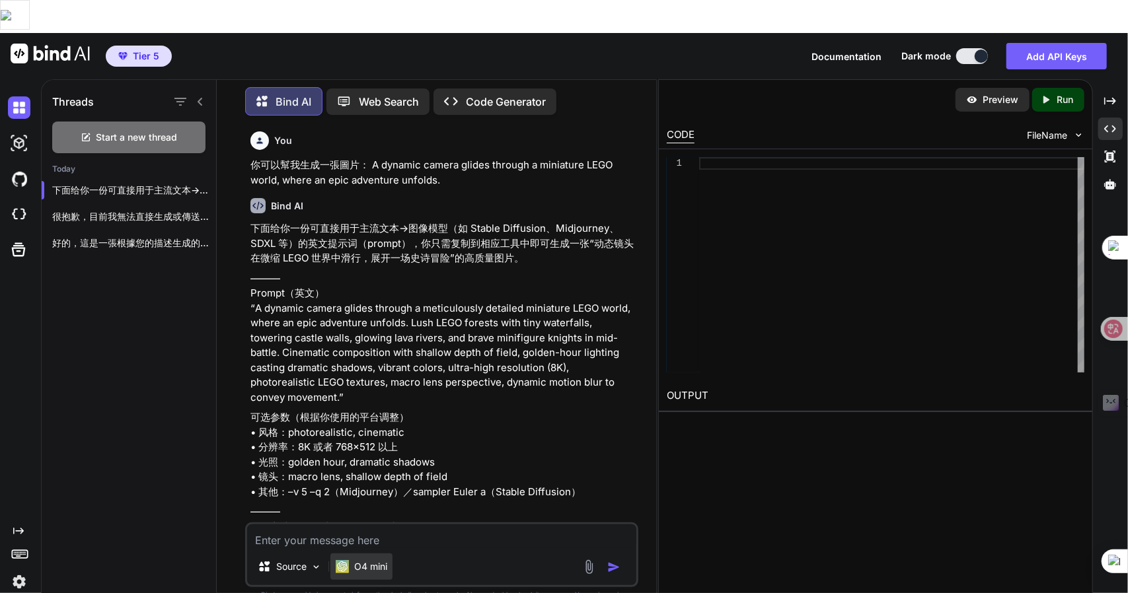
click at [357, 554] on div "O4 mini" at bounding box center [361, 567] width 62 height 26
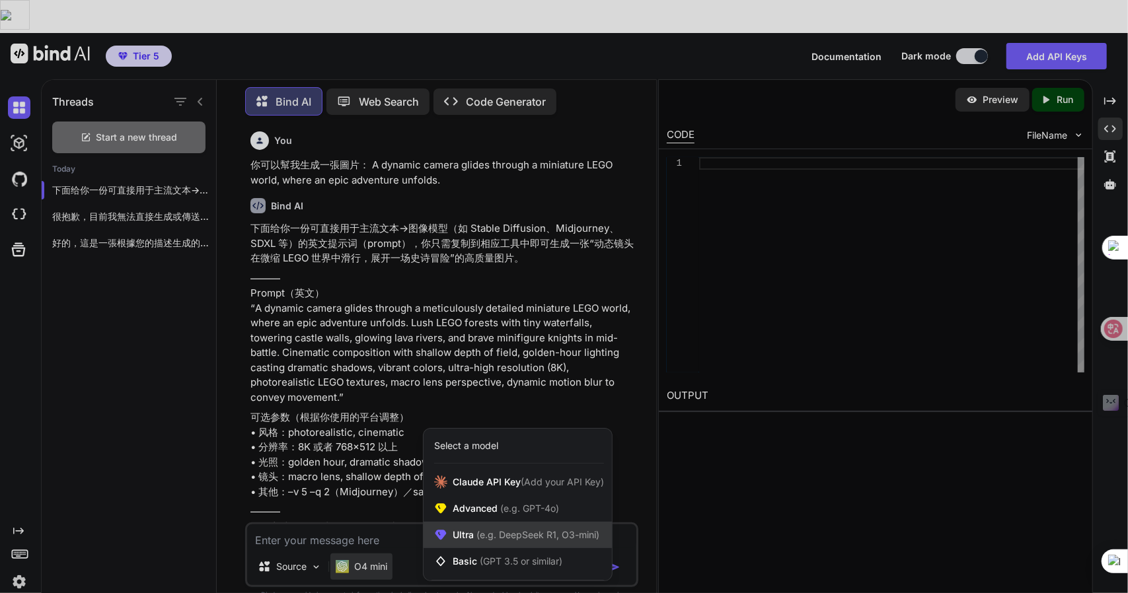
click at [464, 529] on span "Ultra (e.g. DeepSeek R1, O3-mini)" at bounding box center [526, 535] width 147 height 13
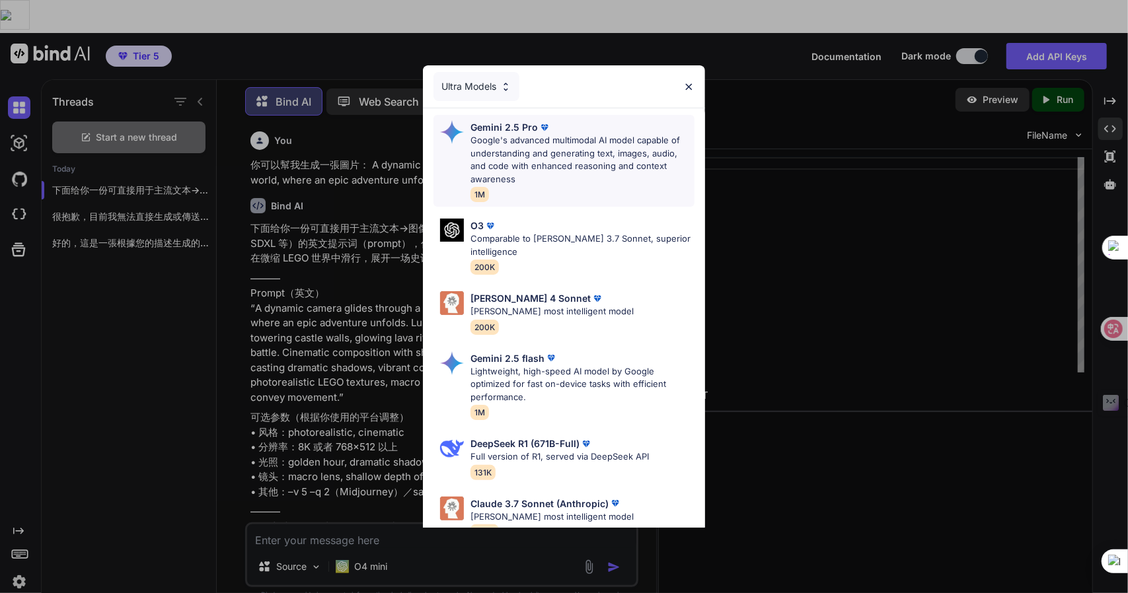
click at [537, 155] on p "Google's advanced multimodal AI model capable of understanding and generating t…" at bounding box center [583, 160] width 224 height 52
type textarea "x"
